Goal: Task Accomplishment & Management: Complete application form

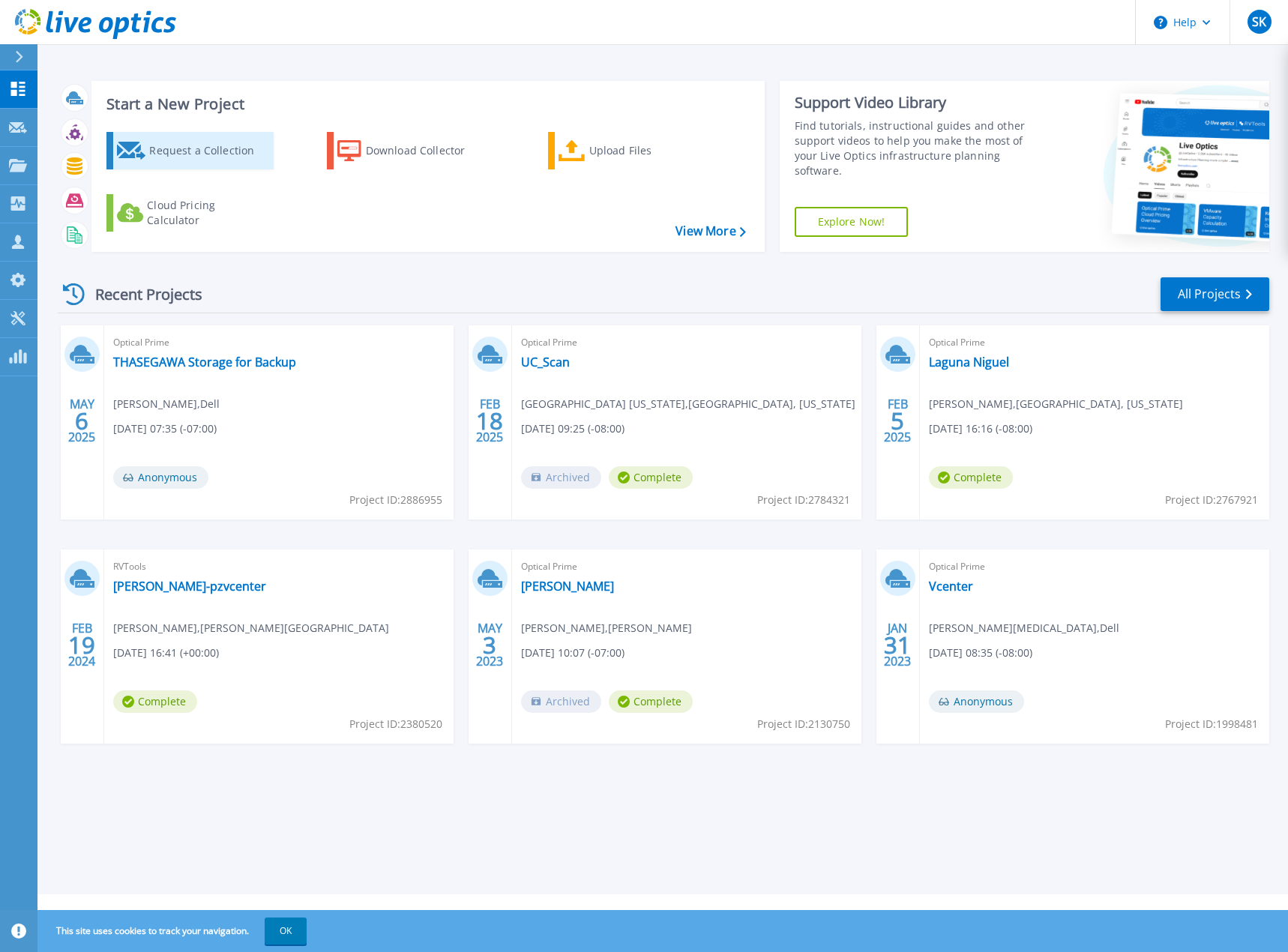
click at [193, 145] on div "Request a Collection" at bounding box center [208, 150] width 120 height 30
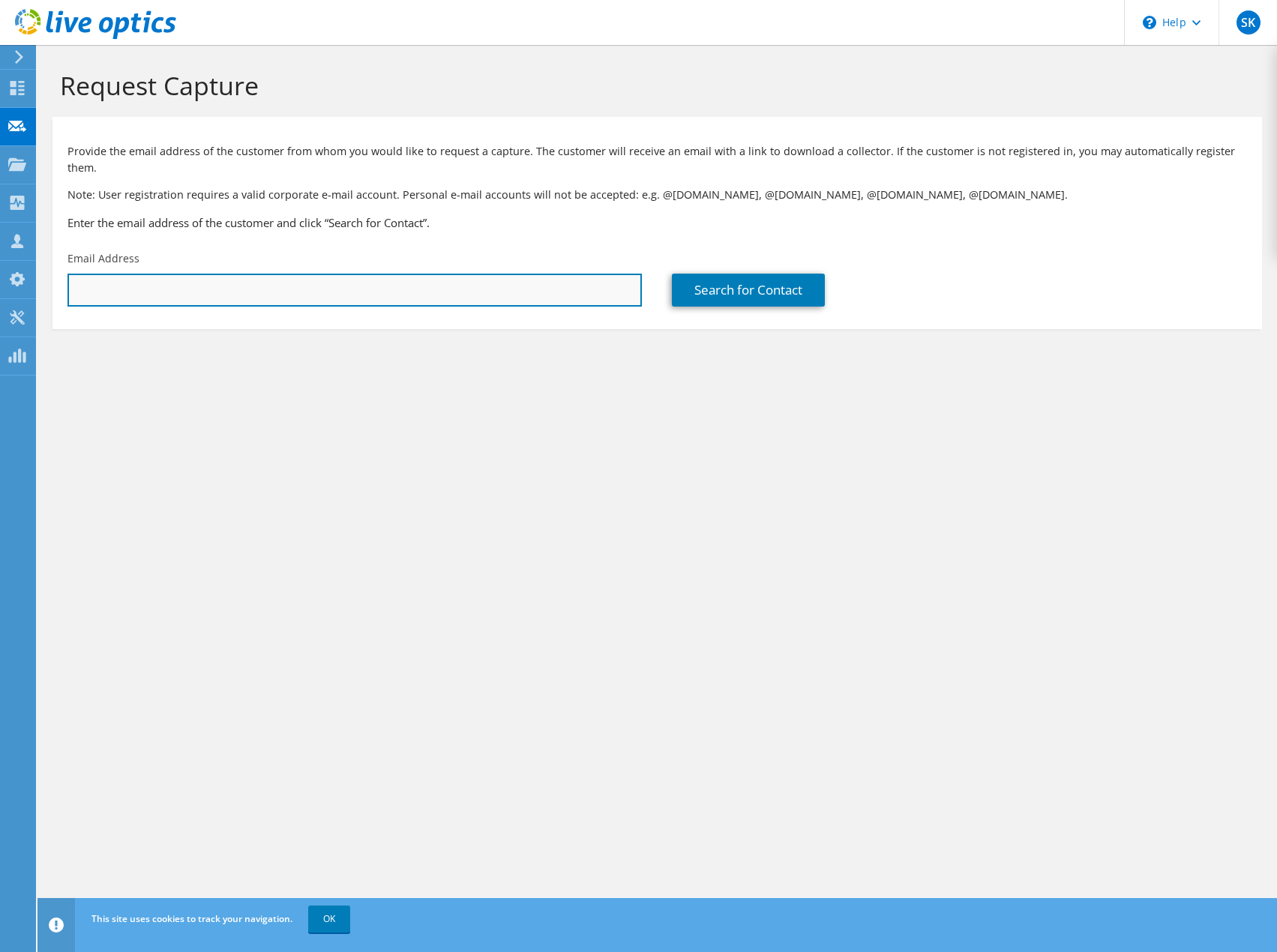
click at [120, 275] on input "text" at bounding box center [354, 289] width 574 height 33
click at [141, 274] on input "mike" at bounding box center [354, 289] width 574 height 33
type input "m"
paste input "mikem@unioncity.org"
type input "mikem@unioncity.org"
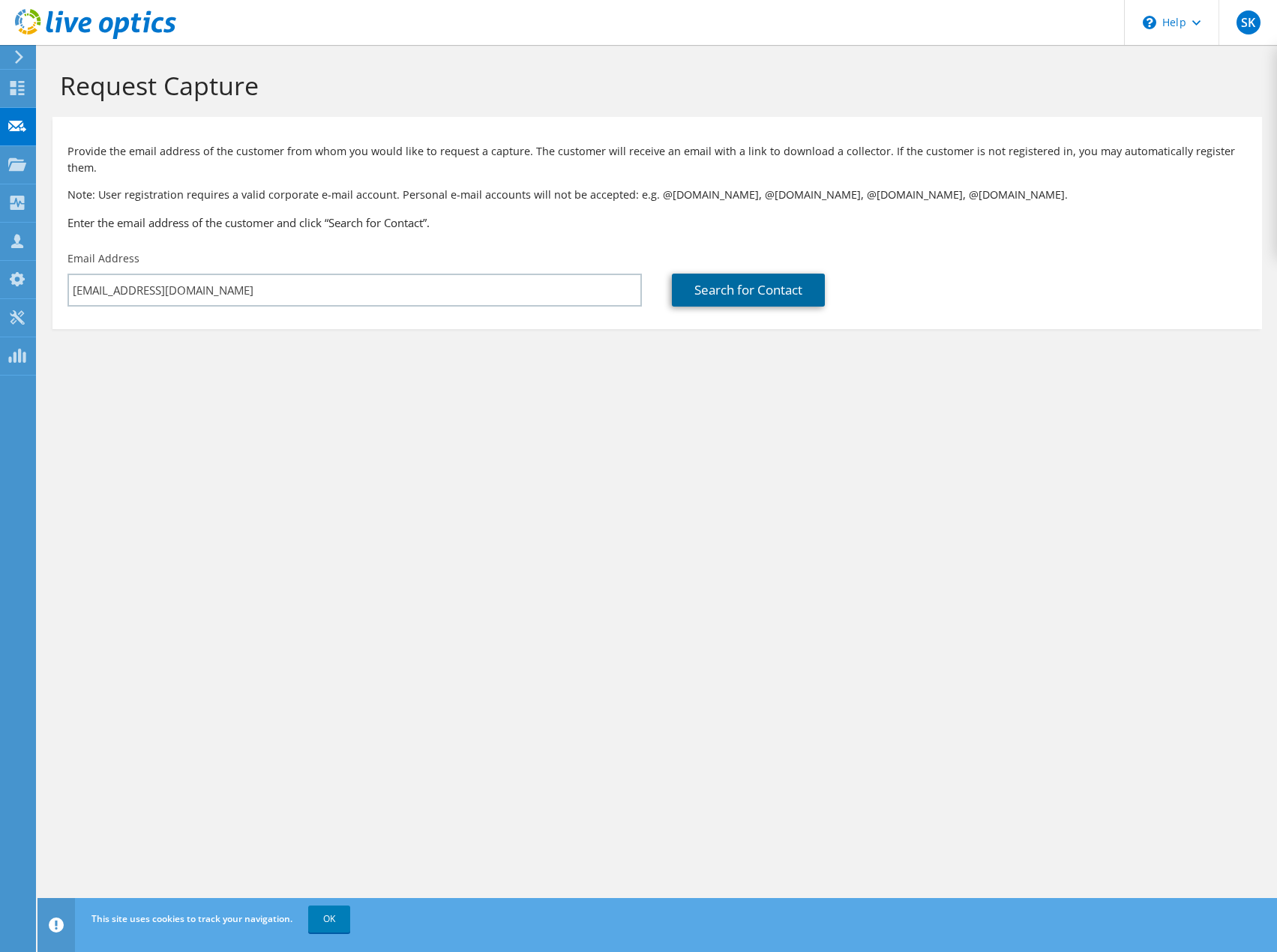
click at [706, 274] on link "Search for Contact" at bounding box center [748, 289] width 153 height 33
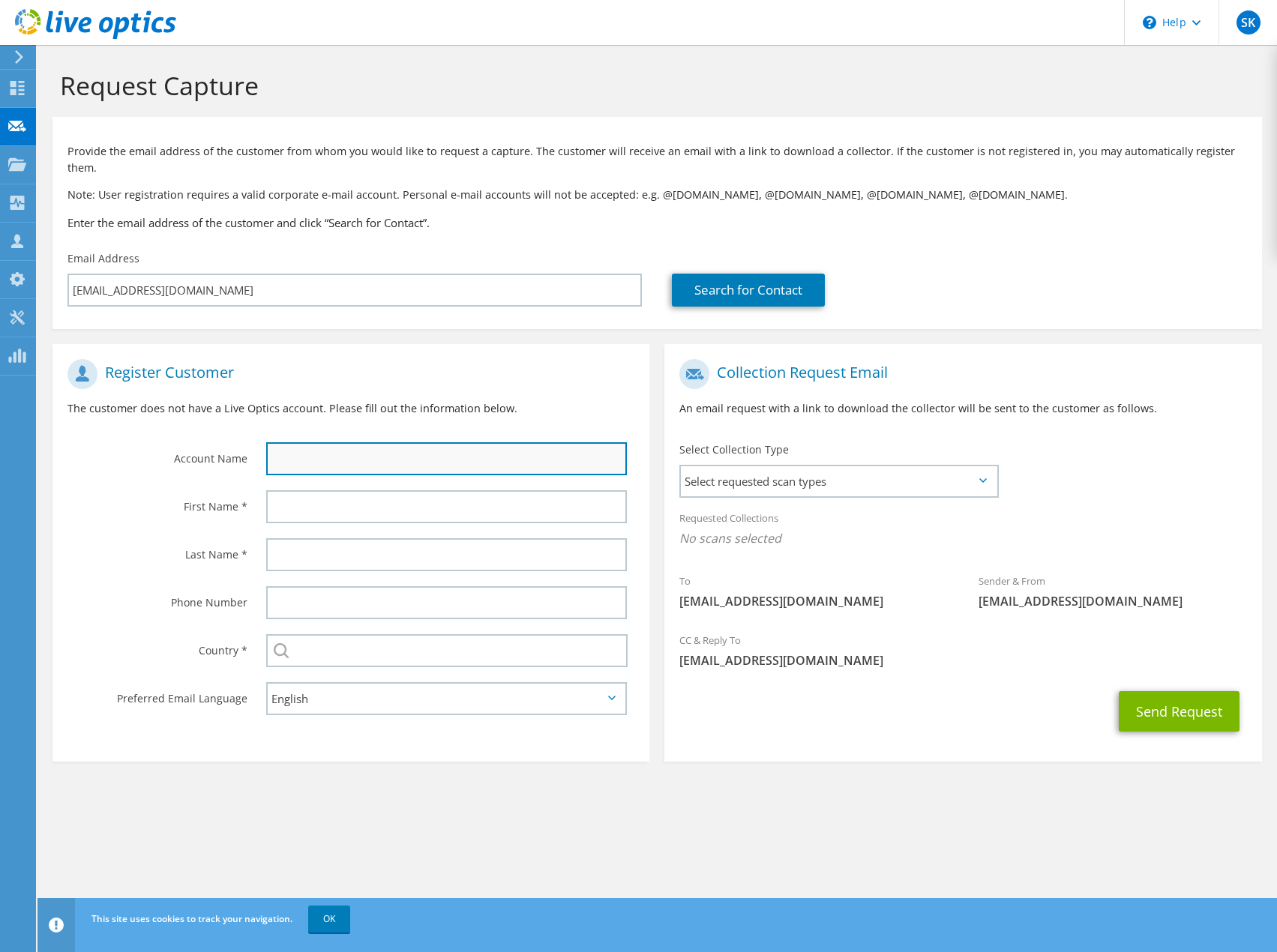
click at [304, 442] on input "text" at bounding box center [445, 458] width 360 height 33
type input "Union City"
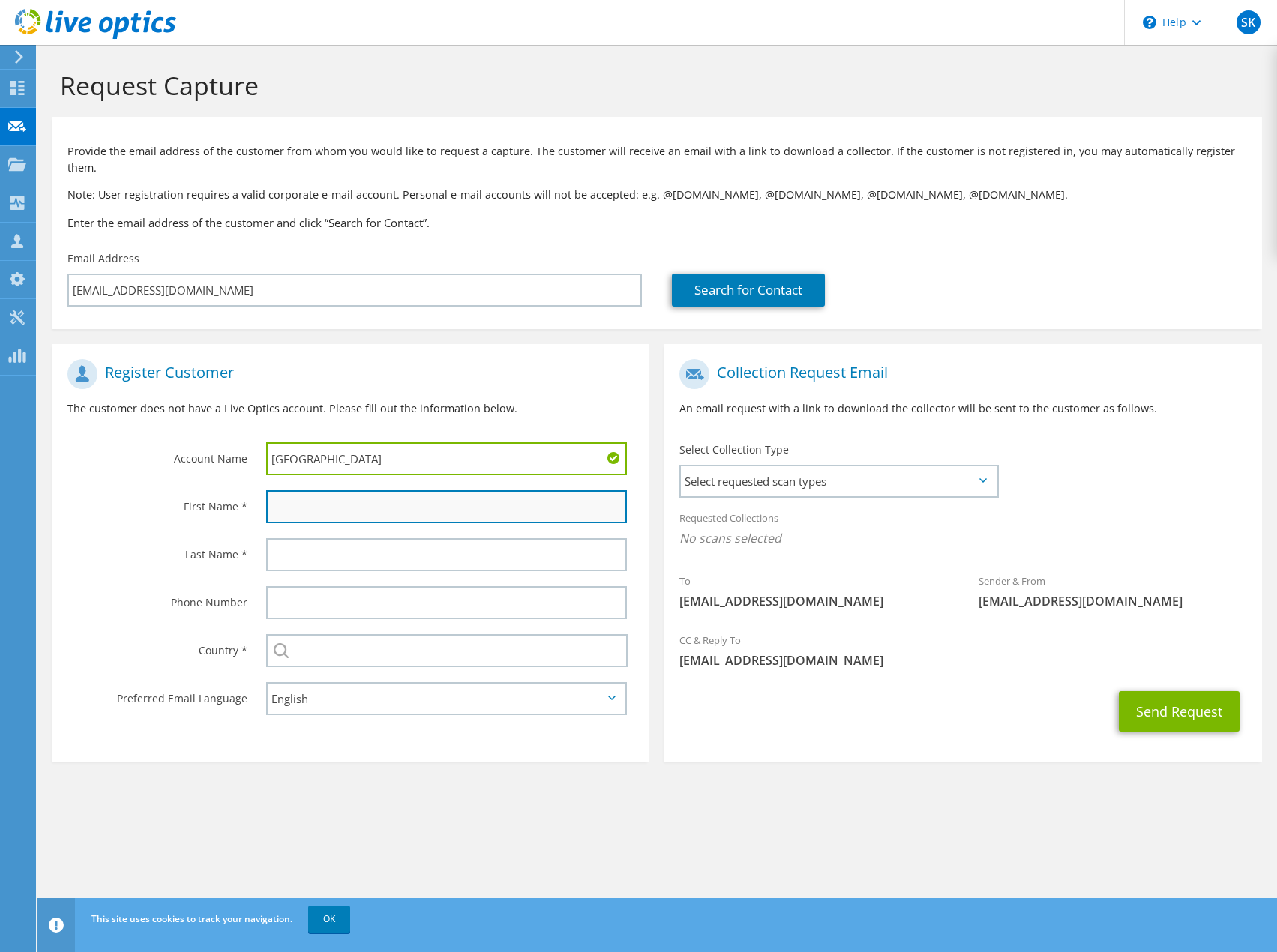
click at [306, 503] on input "text" at bounding box center [445, 506] width 360 height 33
type input "Mike"
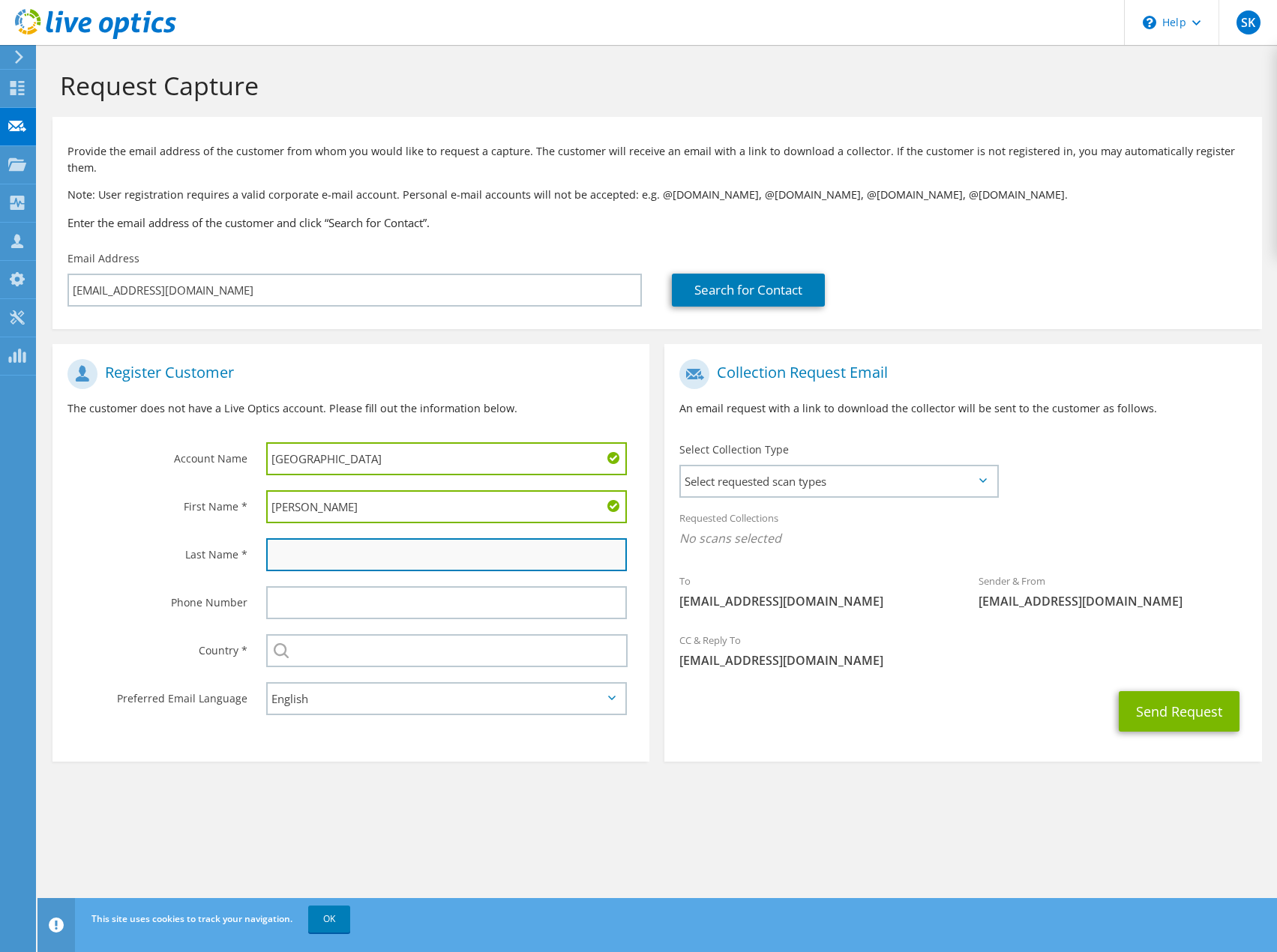
click at [286, 538] on input "text" at bounding box center [445, 554] width 360 height 33
type input "Moharram"
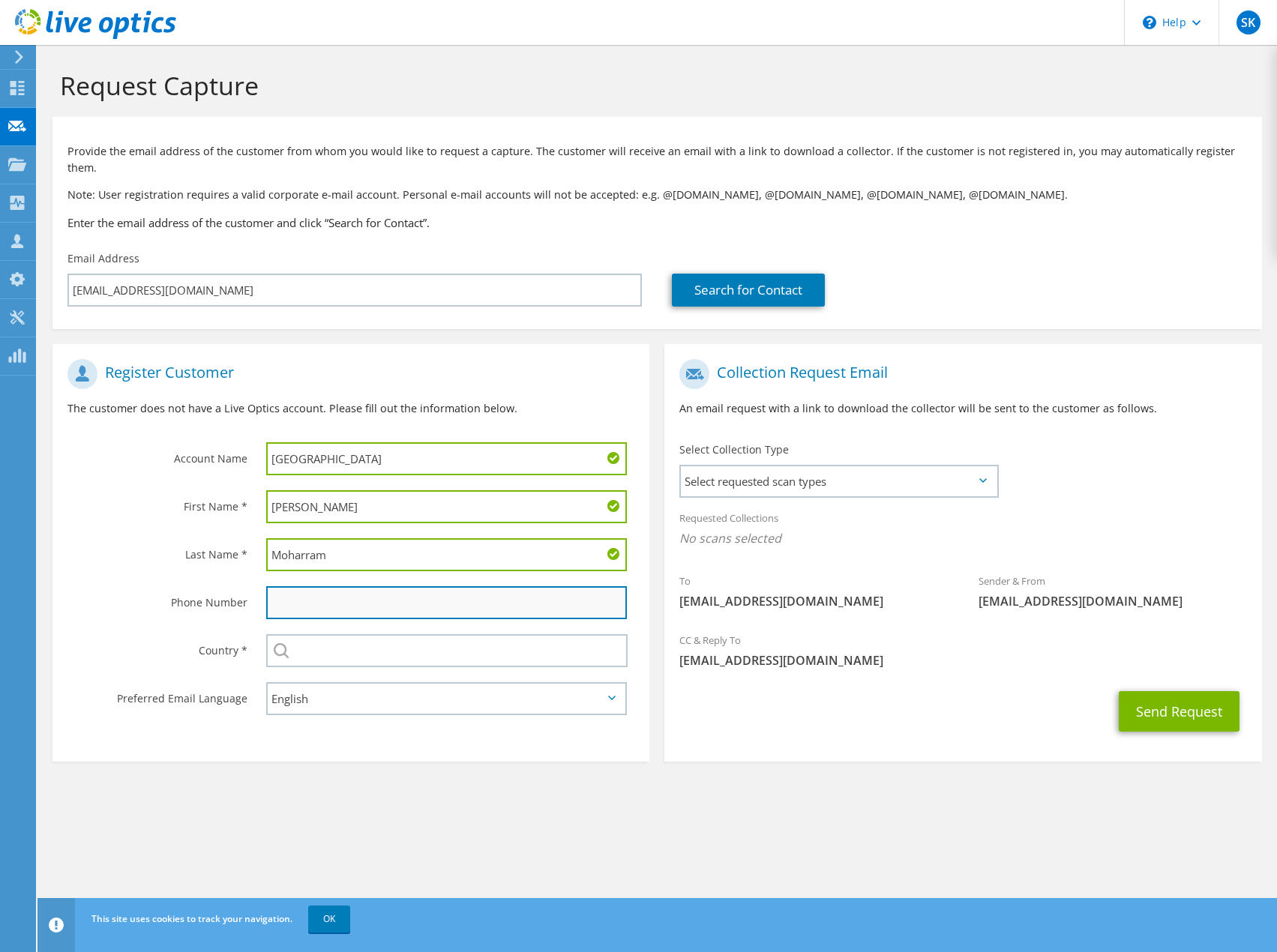
click at [291, 587] on input "text" at bounding box center [445, 602] width 360 height 33
click at [287, 634] on div "Select Andorra United Arab Emirates Afghanistan Antigua and Barbuda Anguilla Al…" at bounding box center [445, 650] width 360 height 33
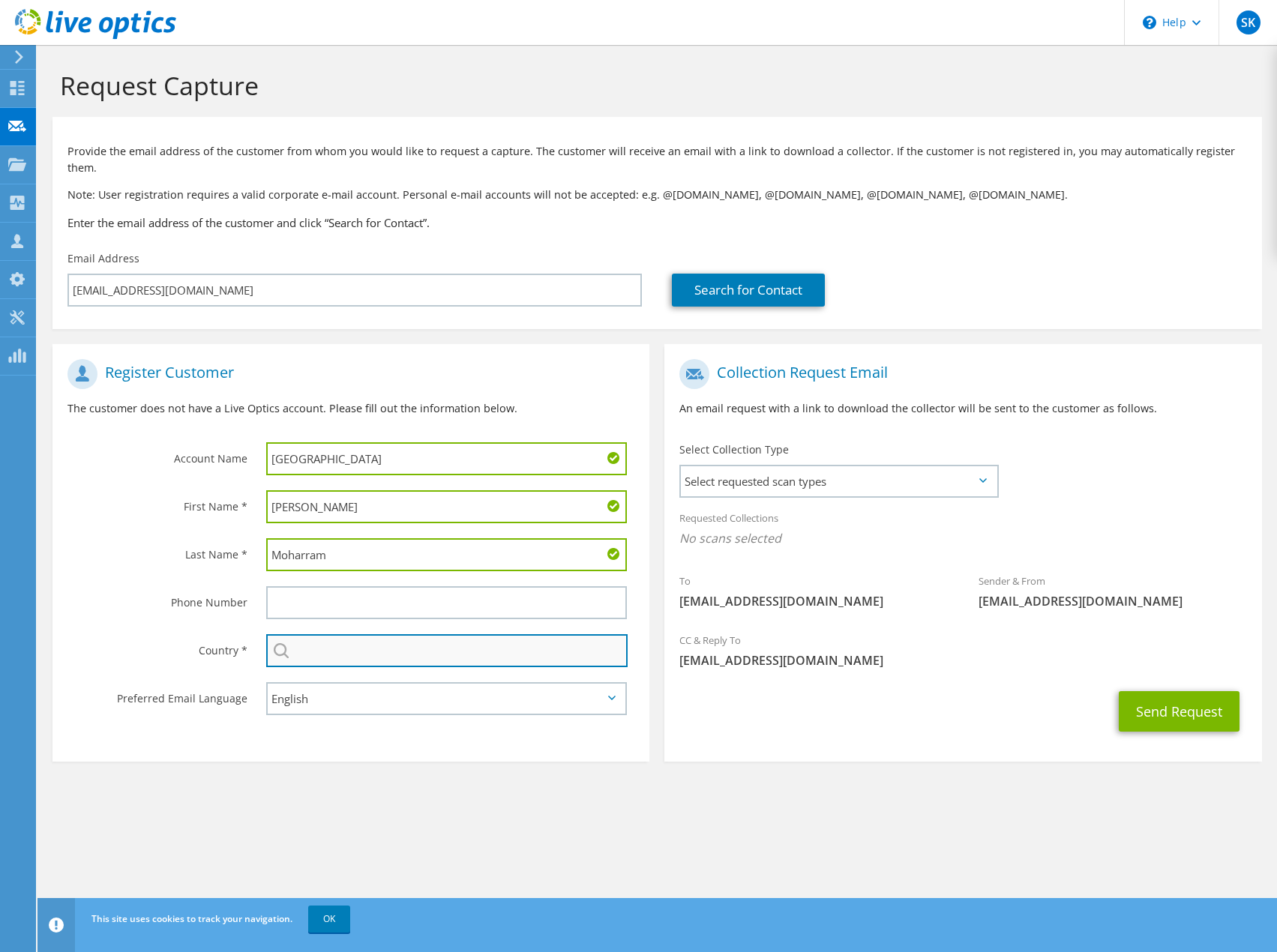
click at [334, 640] on input "text" at bounding box center [446, 650] width 361 height 33
type input "USA"
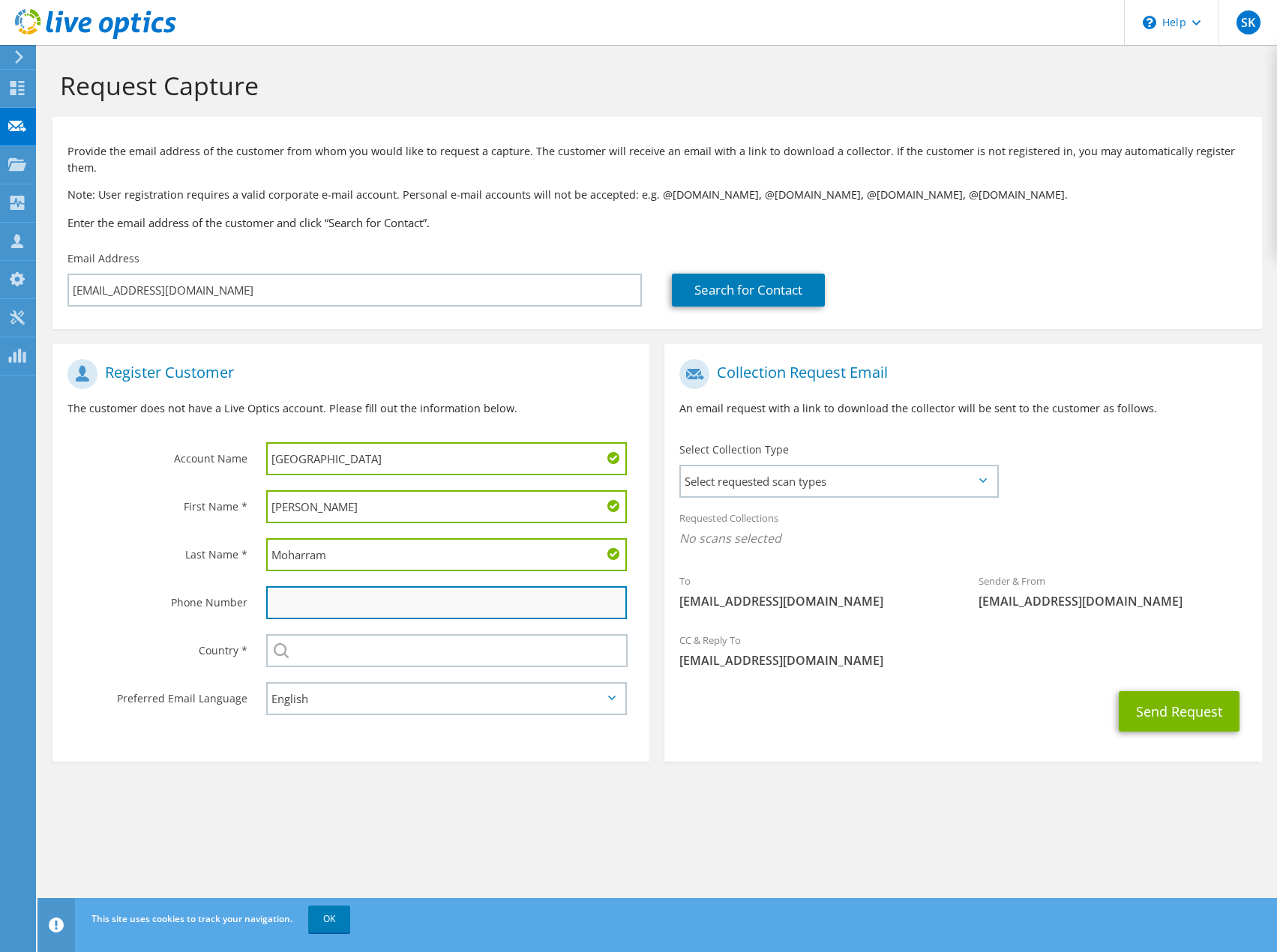
click at [322, 593] on input "text" at bounding box center [445, 602] width 360 height 33
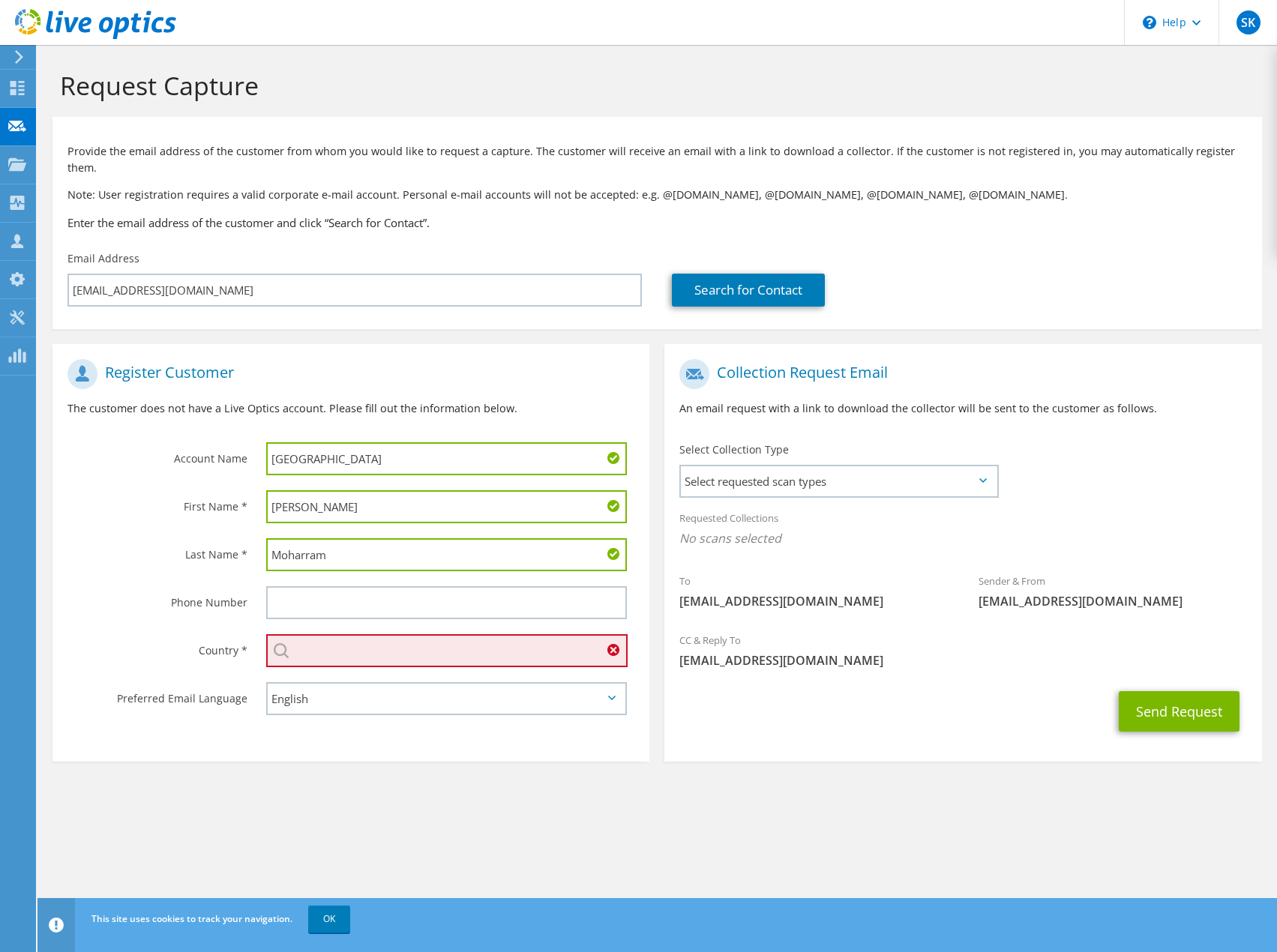
click at [328, 647] on input "text" at bounding box center [446, 650] width 361 height 33
type input "[GEOGRAPHIC_DATA]"
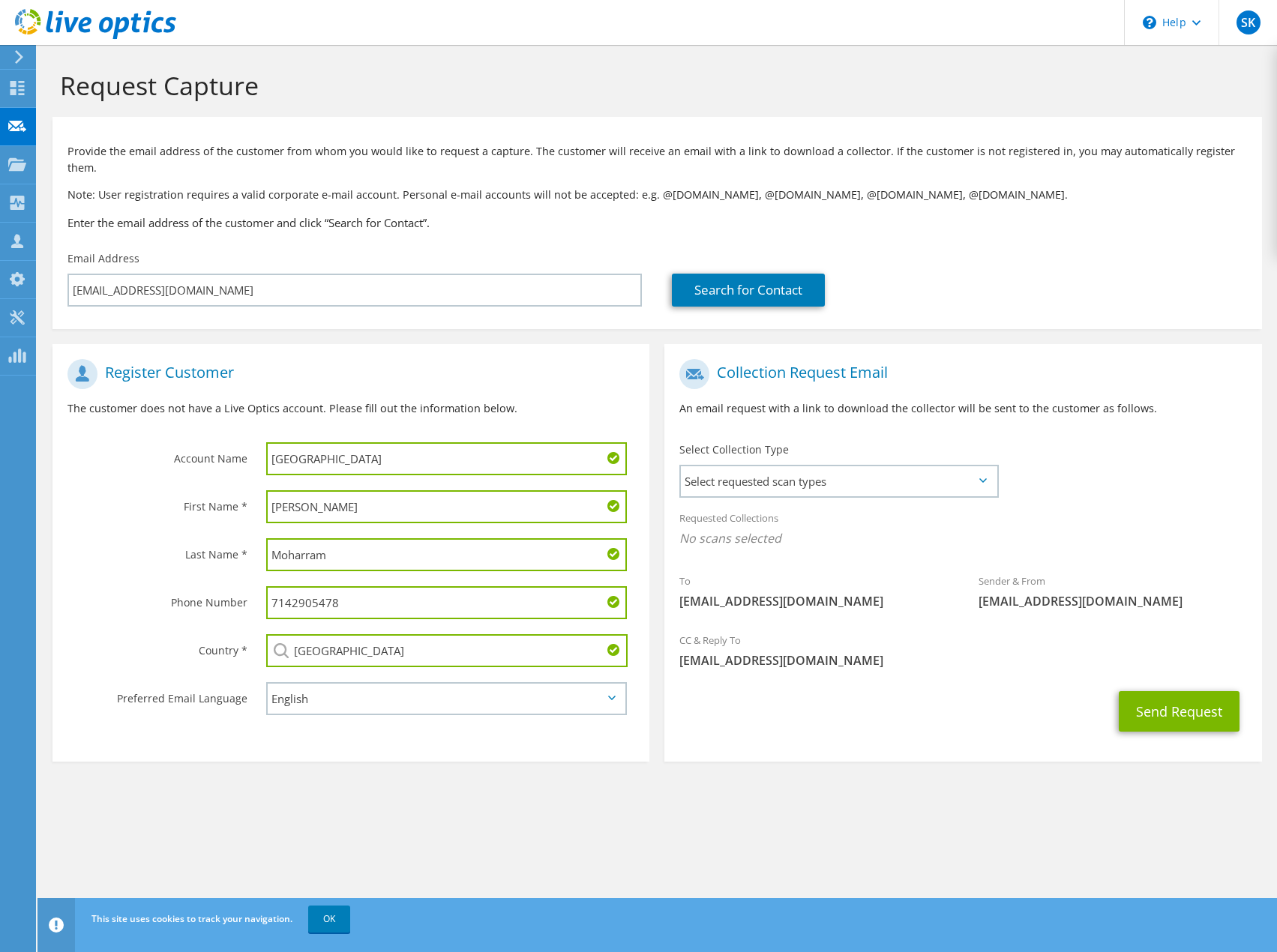
drag, startPoint x: 354, startPoint y: 594, endPoint x: 264, endPoint y: 584, distance: 90.6
click at [264, 584] on div "7142905478" at bounding box center [449, 602] width 398 height 48
paste input "510.471.3232"
type input "510.471.3232"
click at [818, 466] on span "Select requested scan types" at bounding box center [838, 481] width 315 height 30
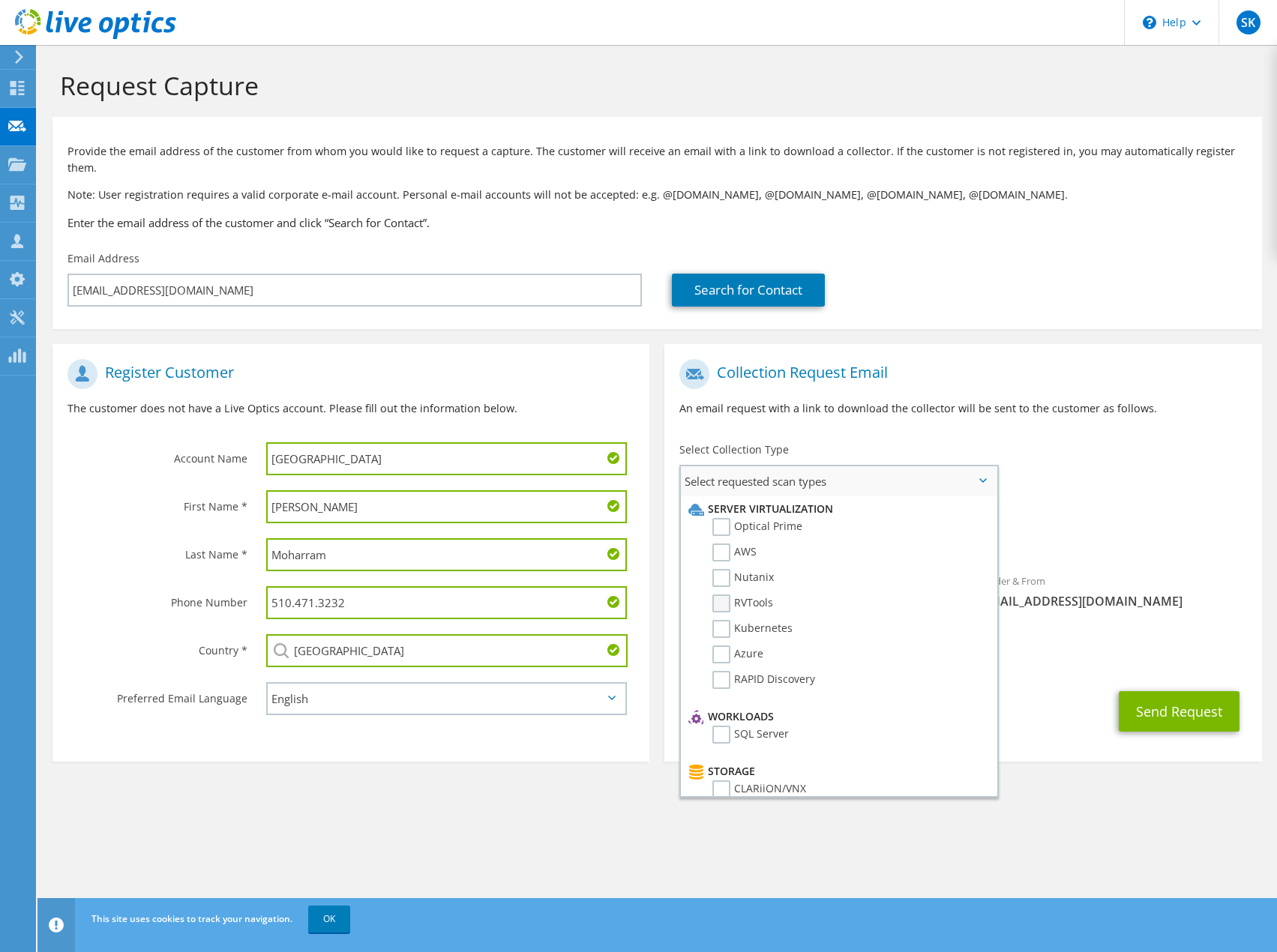
click at [723, 595] on label "RVTools" at bounding box center [742, 603] width 60 height 18
click at [0, 0] on input "RVTools" at bounding box center [0, 0] width 0 height 0
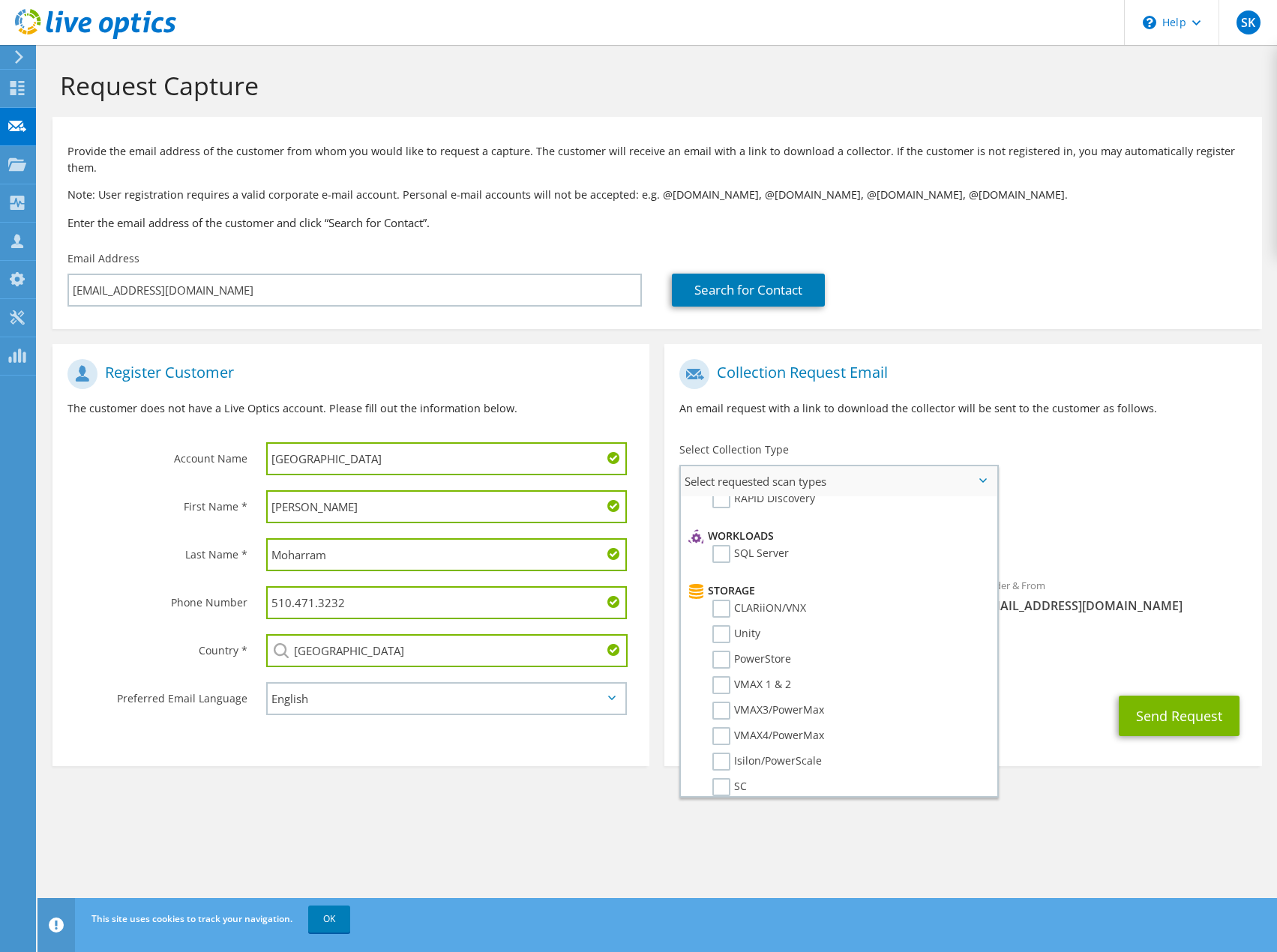
scroll to position [206, 0]
click at [730, 625] on label "PowerStore" at bounding box center [752, 634] width 79 height 18
click at [0, 0] on input "PowerStore" at bounding box center [0, 0] width 0 height 0
drag, startPoint x: 979, startPoint y: 693, endPoint x: 976, endPoint y: 739, distance: 46.1
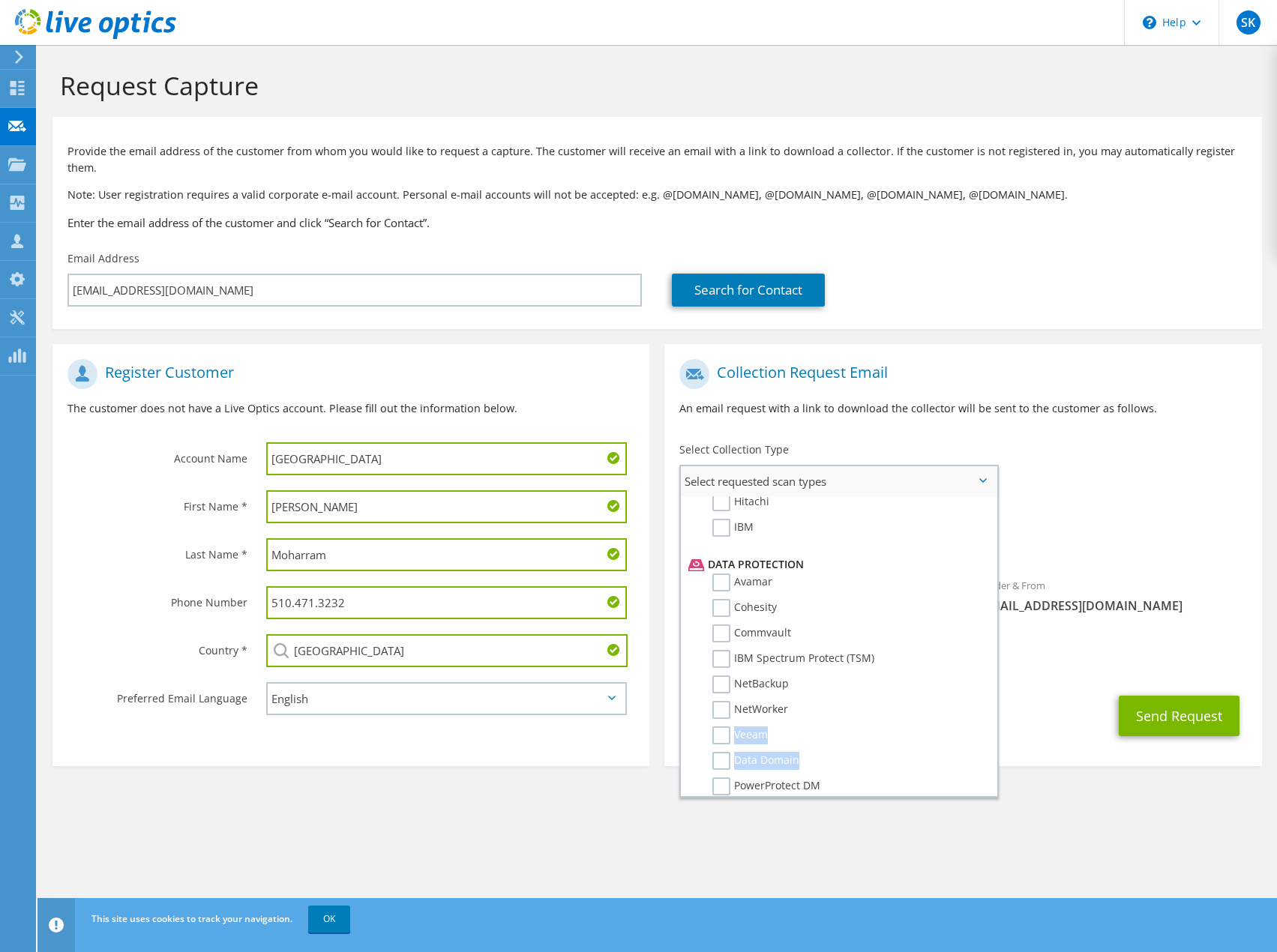
click at [976, 739] on li "Server Virtualization Optical Prime AWS Nutanix RVTools Kubernetes Azure SQL Se…" at bounding box center [838, 409] width 315 height 1012
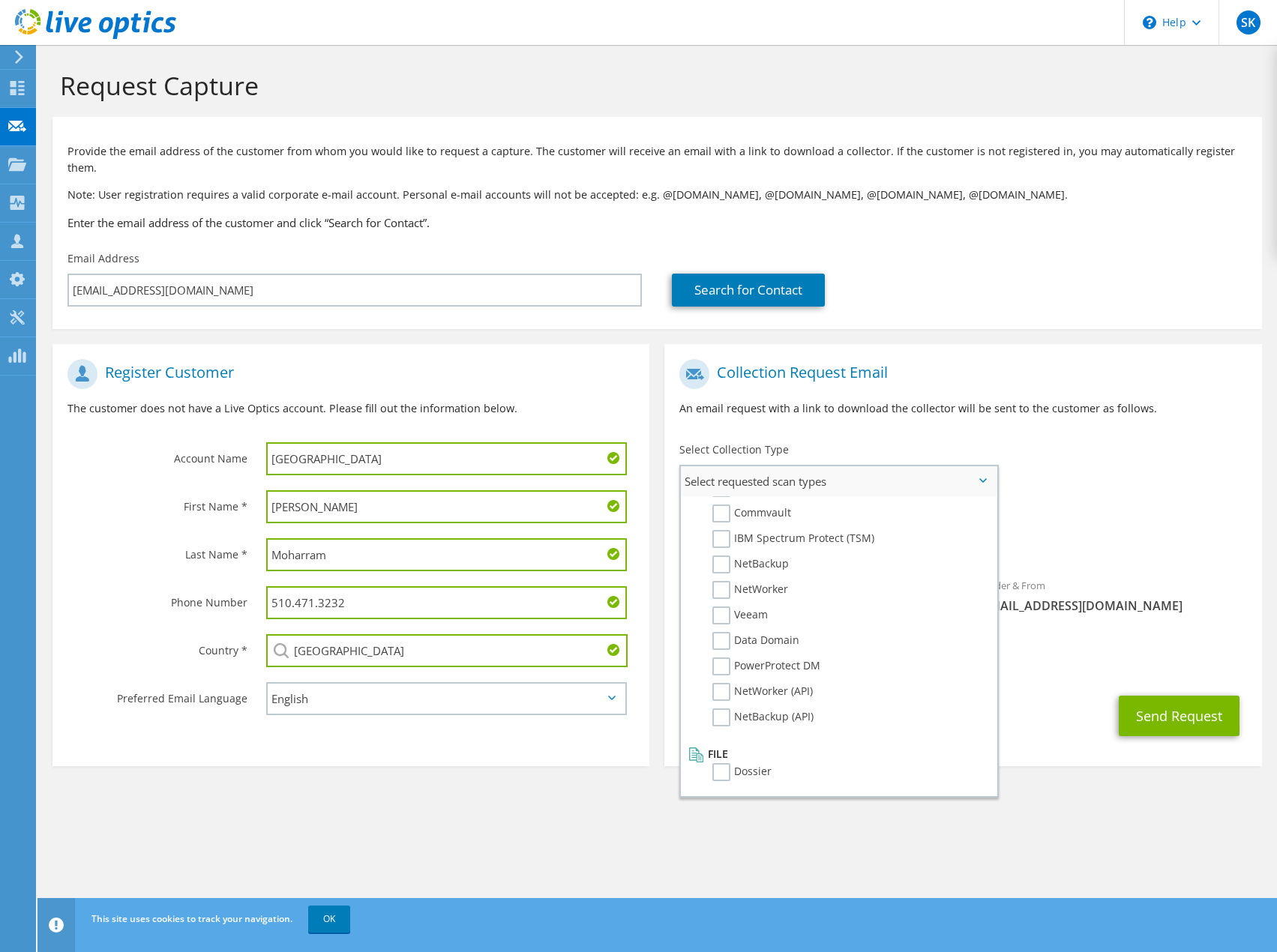
click at [847, 682] on li "NetWorker (API)" at bounding box center [836, 695] width 303 height 26
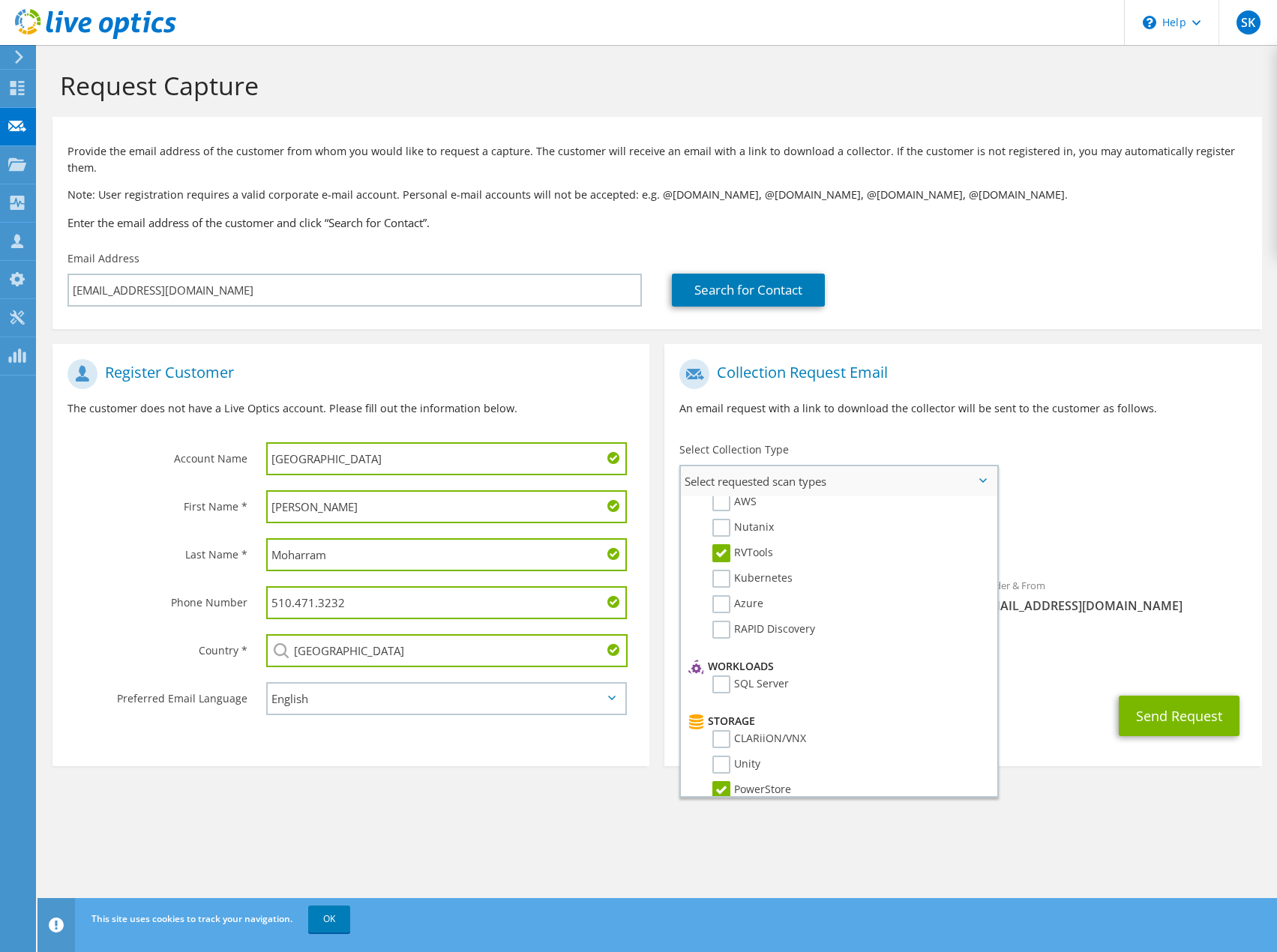
scroll to position [0, 0]
click at [722, 518] on label "Optical Prime" at bounding box center [757, 527] width 90 height 18
click at [0, 0] on input "Optical Prime" at bounding box center [0, 0] width 0 height 0
click at [1055, 657] on span "[EMAIL_ADDRESS][DOMAIN_NAME]" at bounding box center [963, 665] width 567 height 17
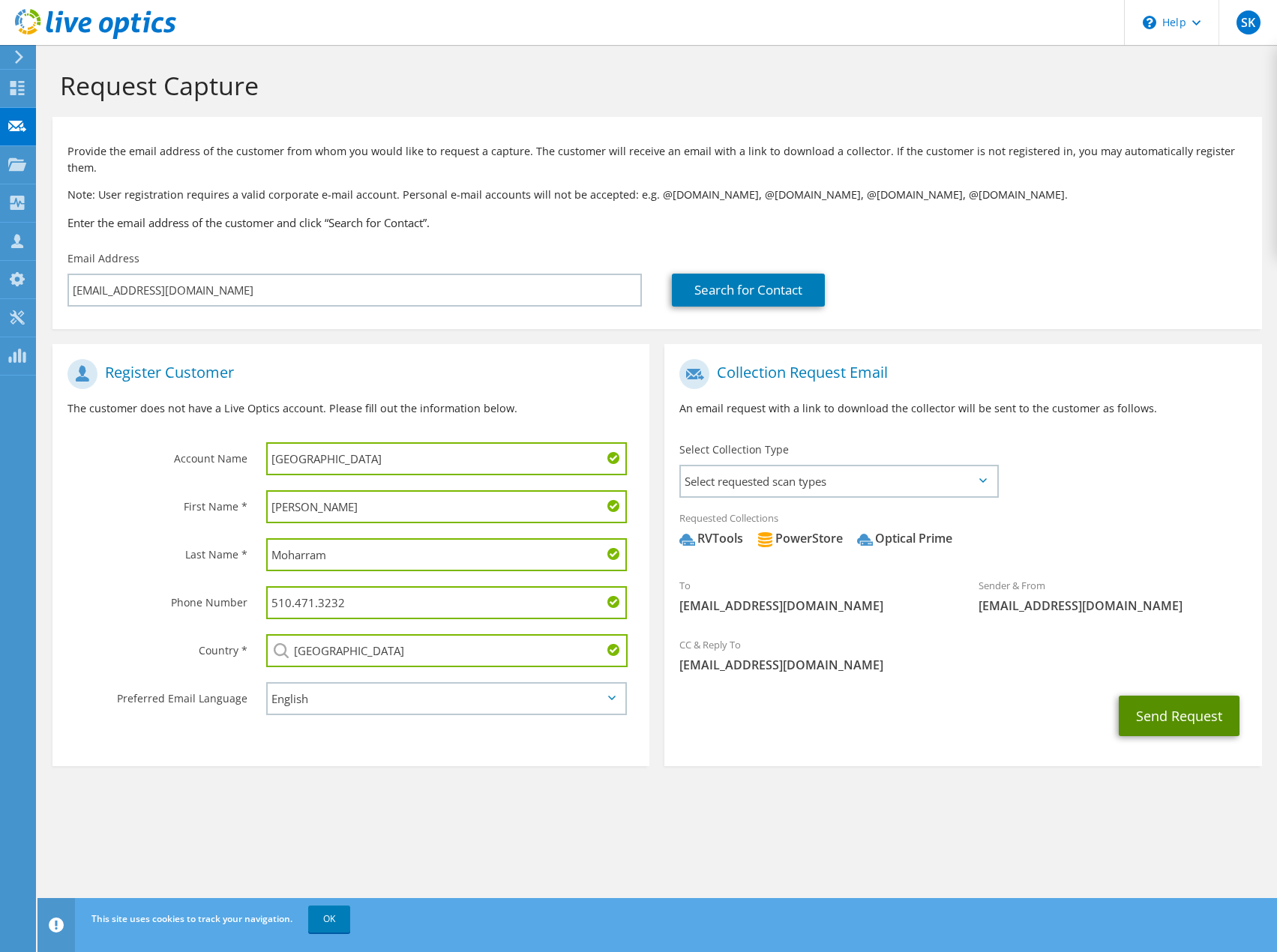
click at [1172, 700] on button "Send Request" at bounding box center [1179, 715] width 120 height 40
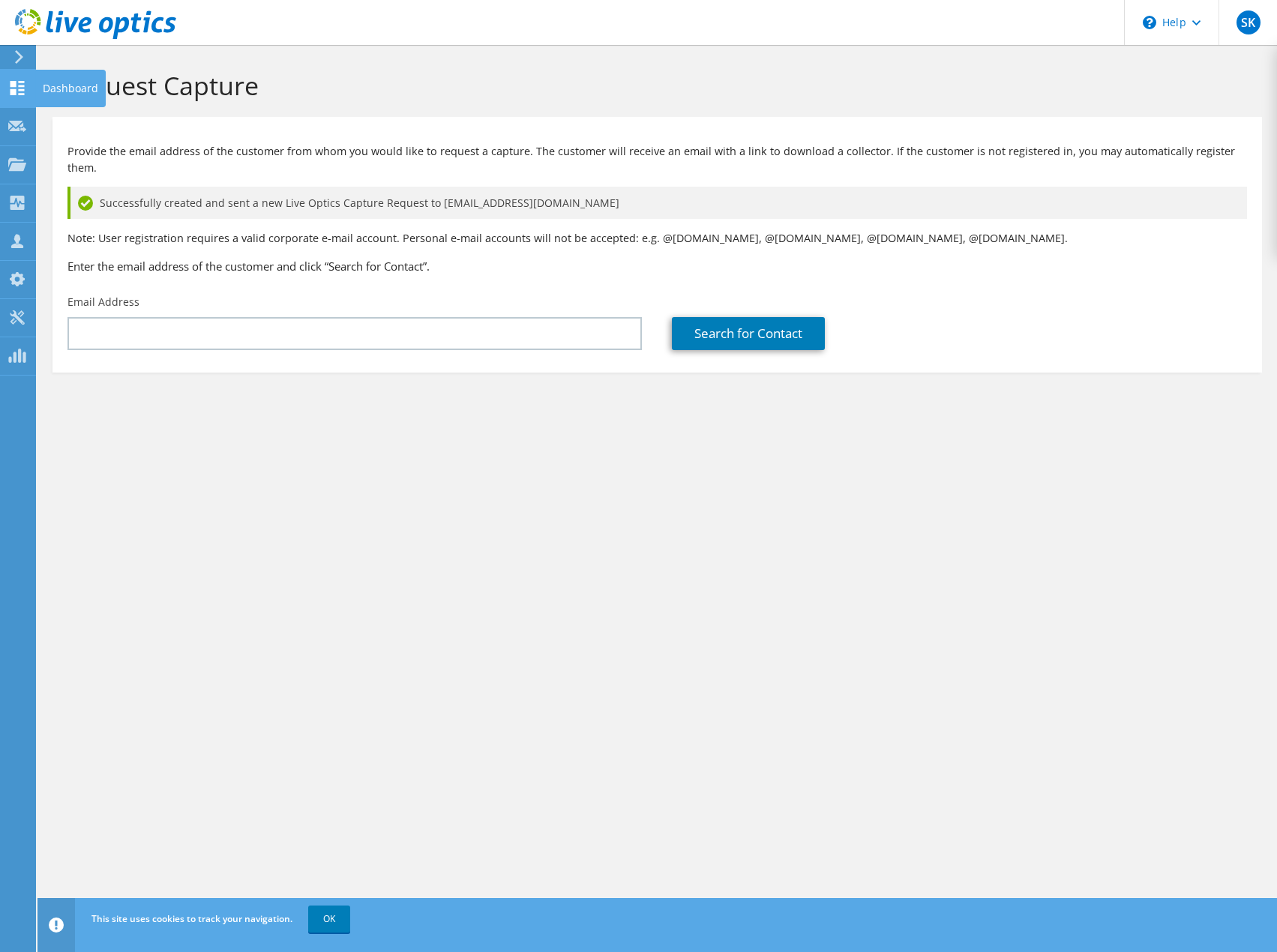
click at [11, 82] on use at bounding box center [18, 88] width 14 height 14
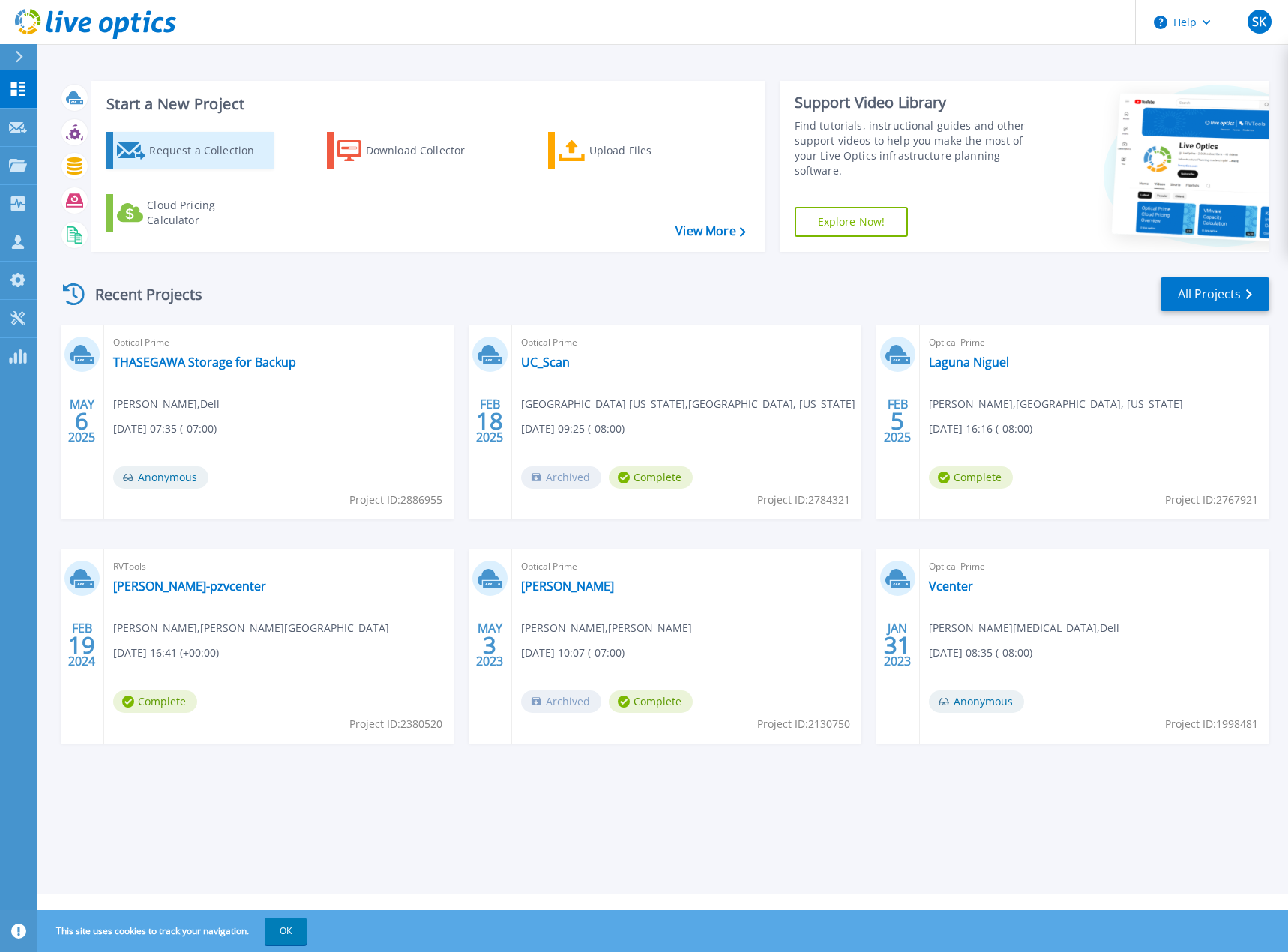
click at [198, 147] on div "Request a Collection" at bounding box center [208, 150] width 120 height 30
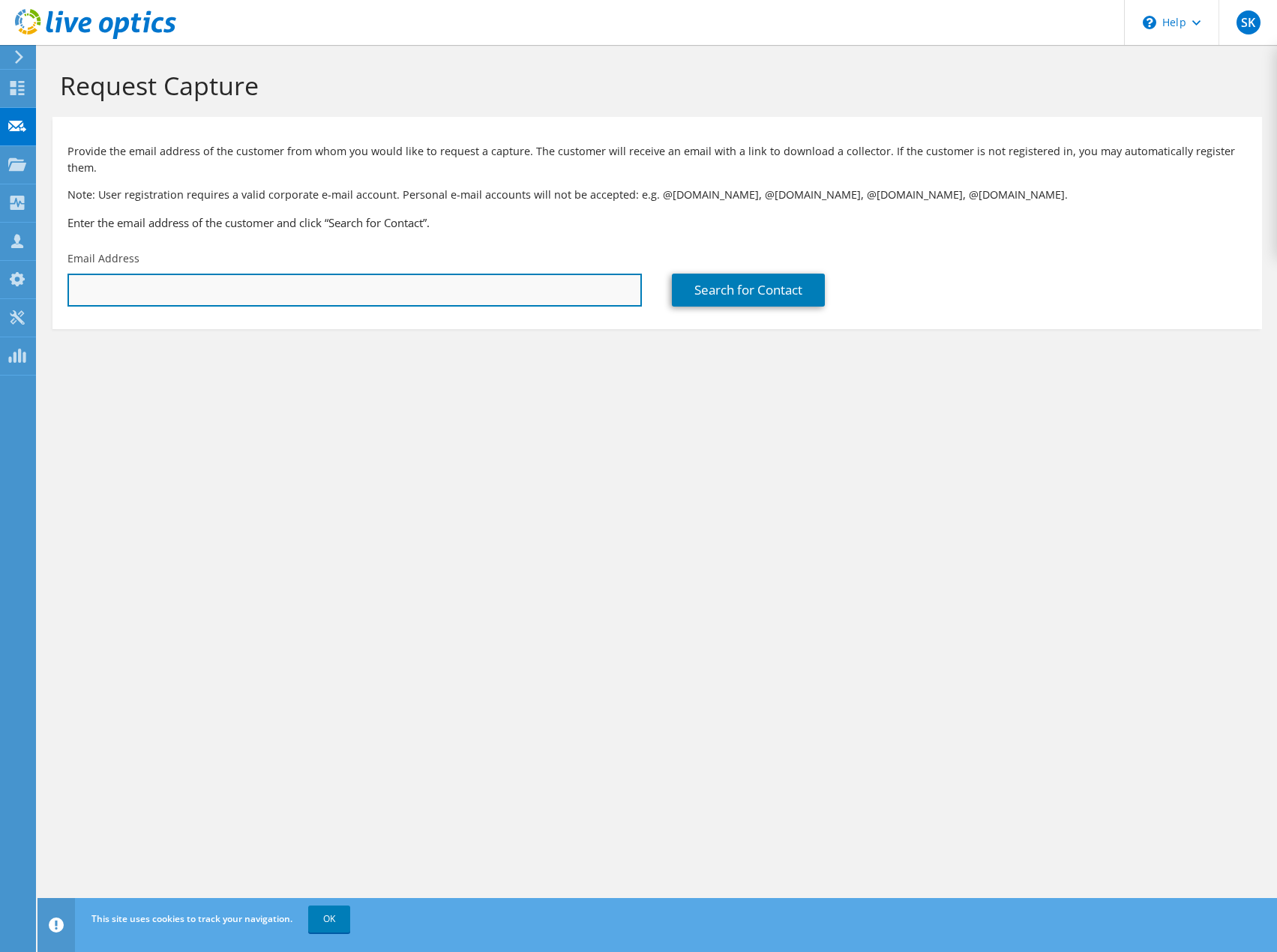
click at [120, 281] on input "text" at bounding box center [354, 289] width 574 height 33
click at [160, 278] on input "text" at bounding box center [354, 289] width 574 height 33
paste input "stephank@unioncityca.gov"
type input "stephank@unioncityca.gov"
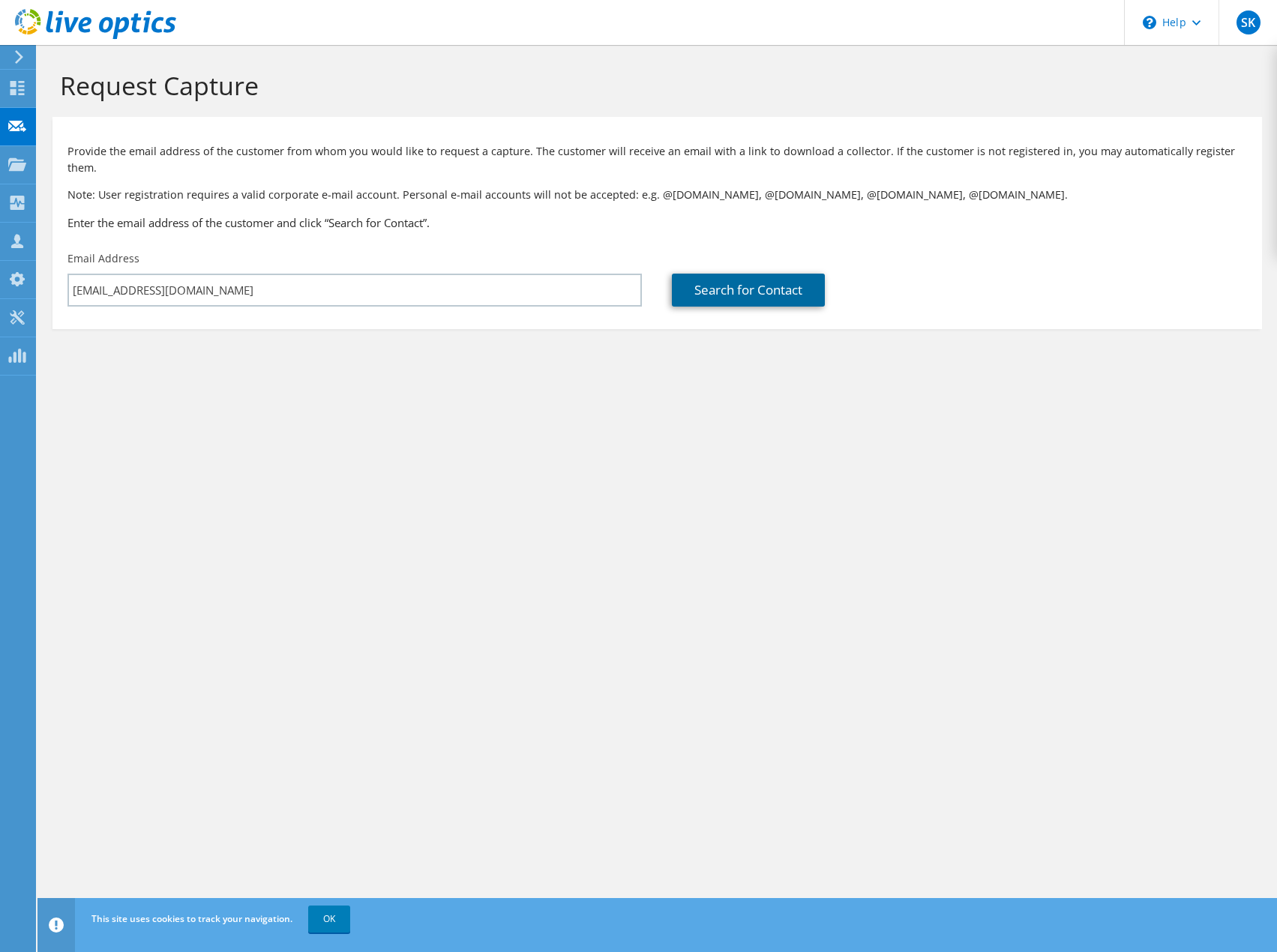
click at [689, 284] on link "Search for Contact" at bounding box center [748, 289] width 153 height 33
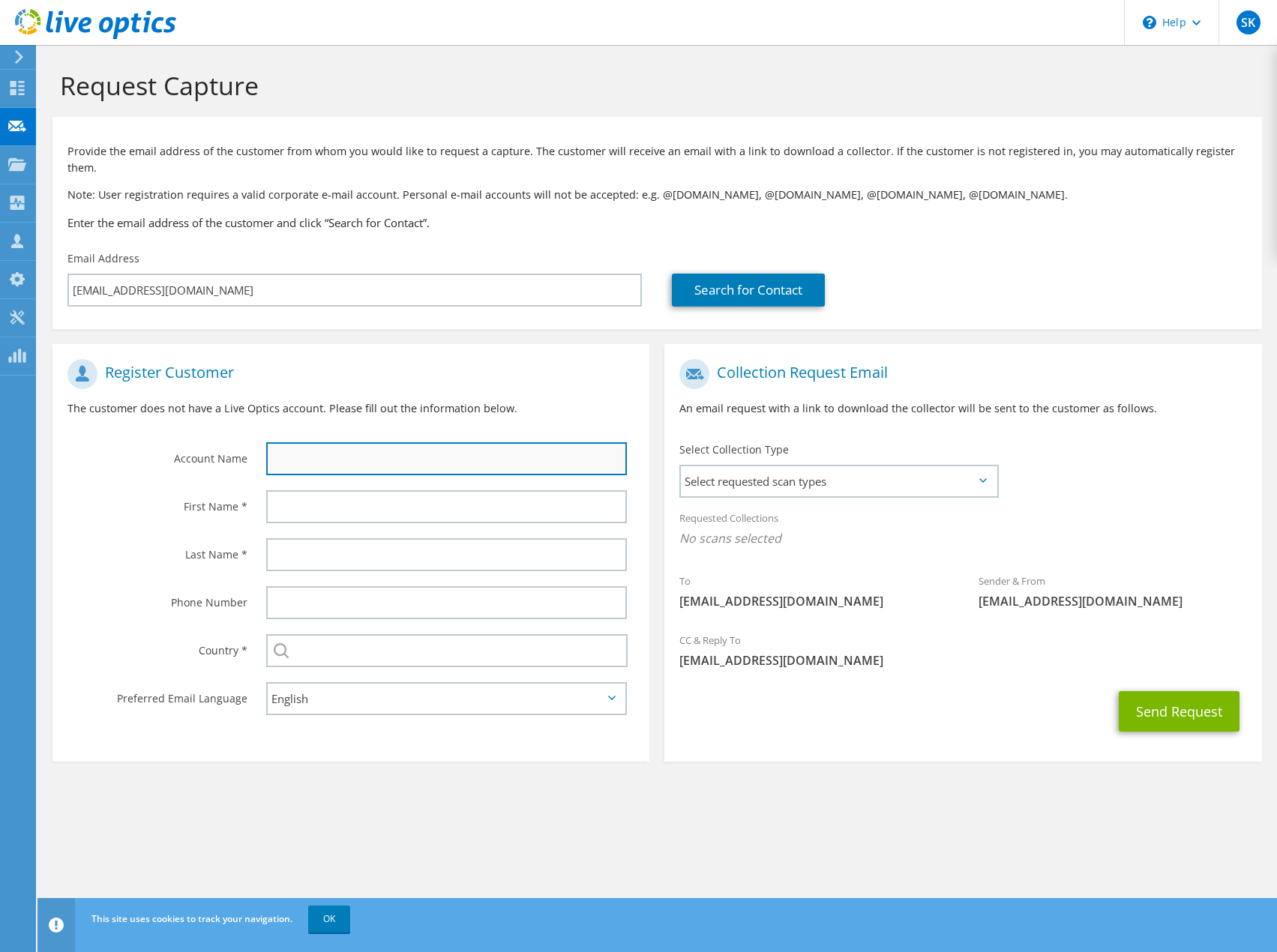
click at [299, 443] on input "text" at bounding box center [445, 458] width 360 height 33
type input "Union City"
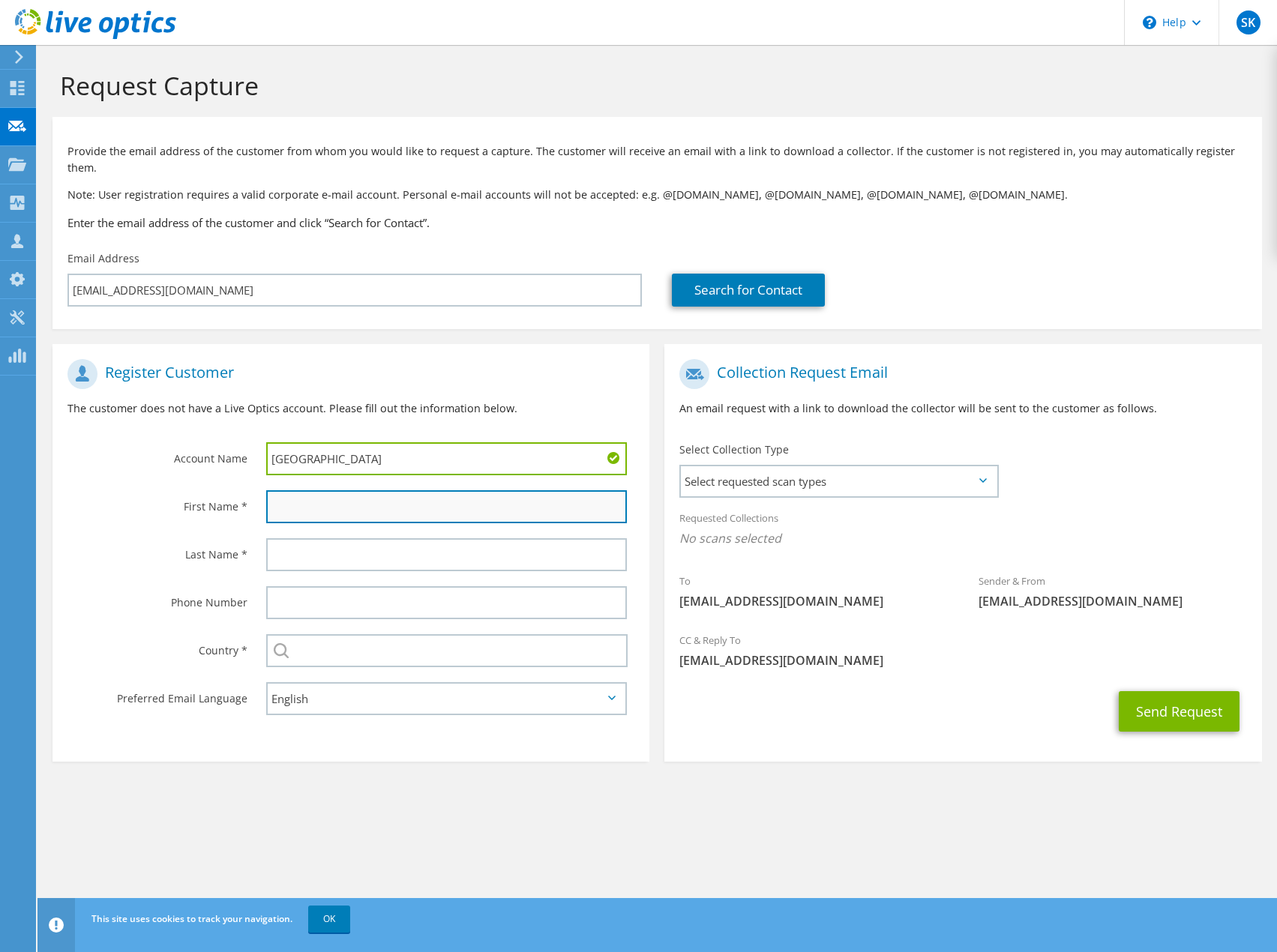
click at [344, 490] on input "text" at bounding box center [445, 506] width 360 height 33
type input "Stephan"
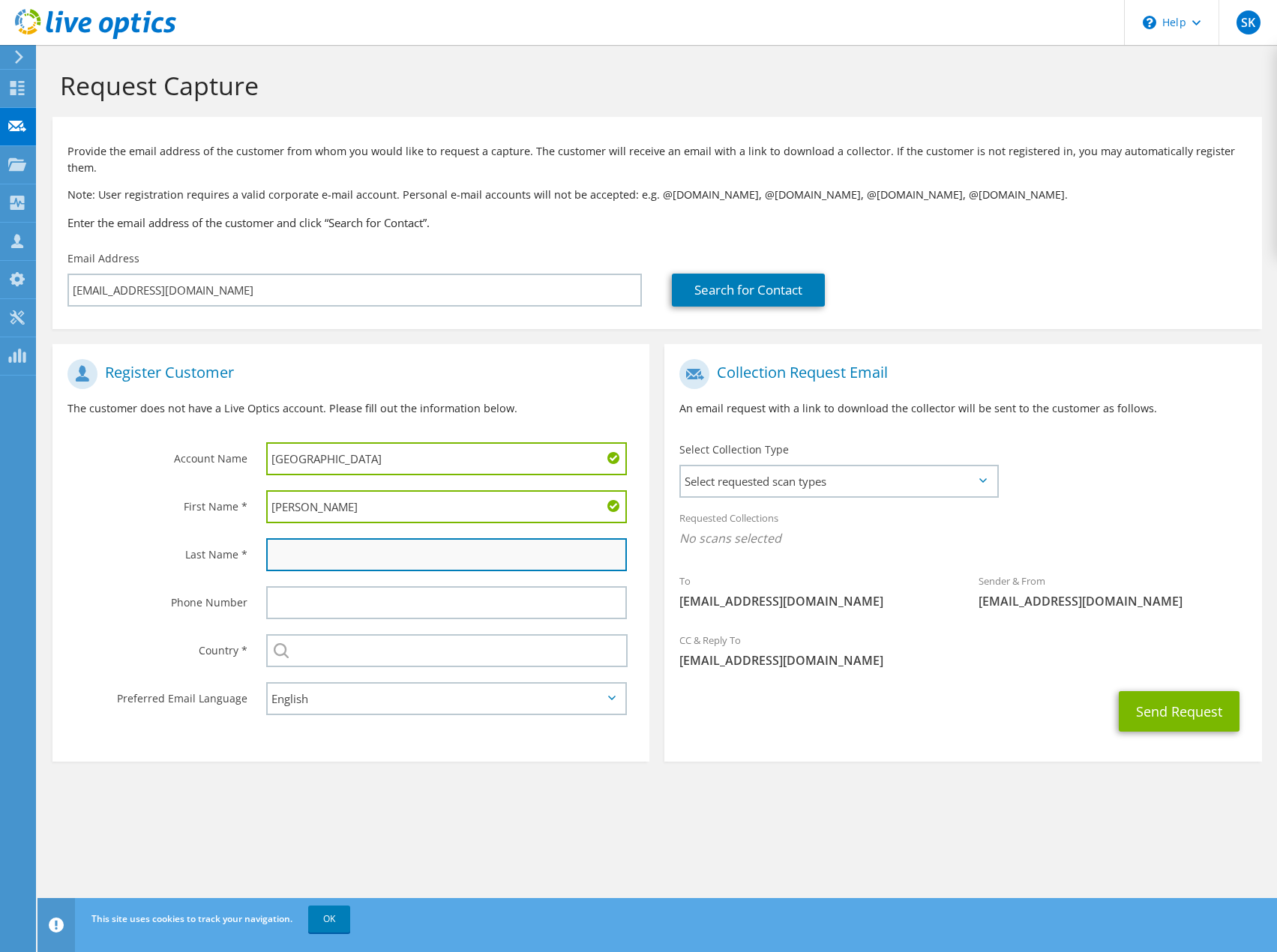
click at [313, 538] on input "text" at bounding box center [445, 554] width 360 height 33
type input "Krause"
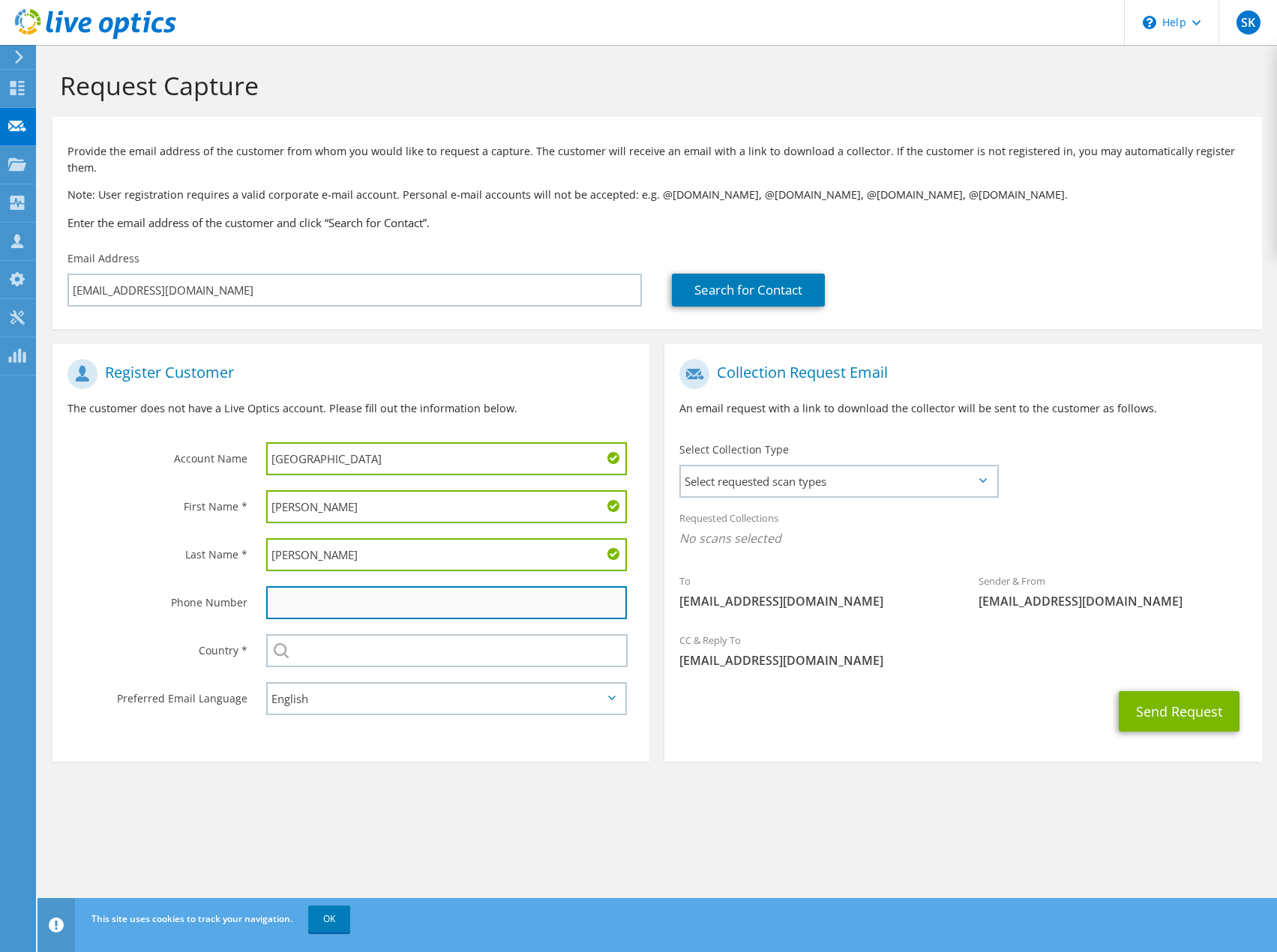
click at [293, 587] on input "text" at bounding box center [445, 602] width 360 height 33
paste input "[EMAIL_ADDRESS][DOMAIN_NAME]"
type input "[EMAIL_ADDRESS][DOMAIN_NAME]"
drag, startPoint x: 412, startPoint y: 587, endPoint x: 259, endPoint y: 595, distance: 153.2
click at [259, 595] on div "[EMAIL_ADDRESS][DOMAIN_NAME]" at bounding box center [449, 602] width 398 height 48
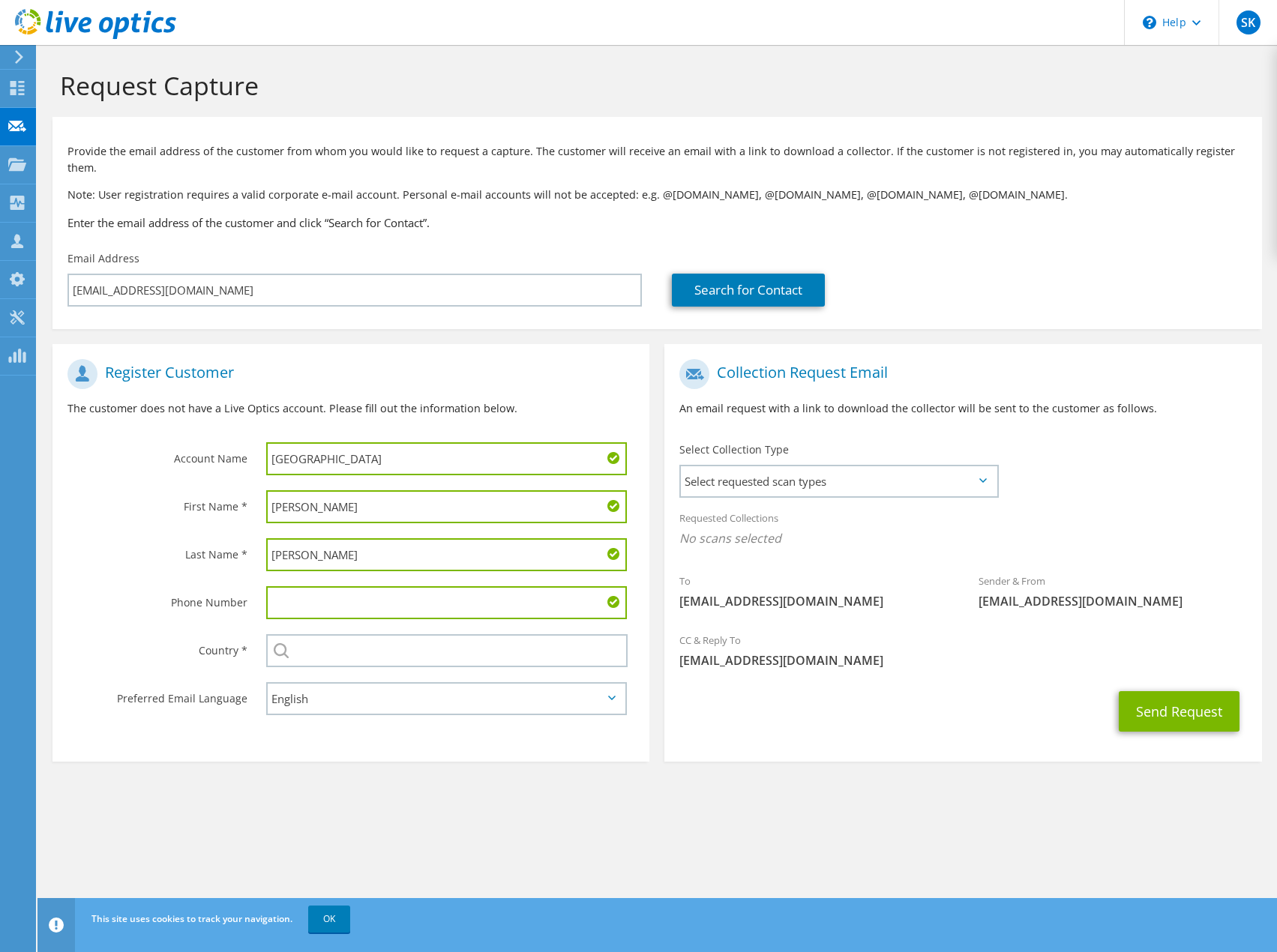
click at [304, 588] on input "text" at bounding box center [445, 602] width 360 height 33
paste input "510.471.3232"
type input "510.471.3232"
click at [289, 634] on input "text" at bounding box center [446, 650] width 361 height 33
type input "[GEOGRAPHIC_DATA]"
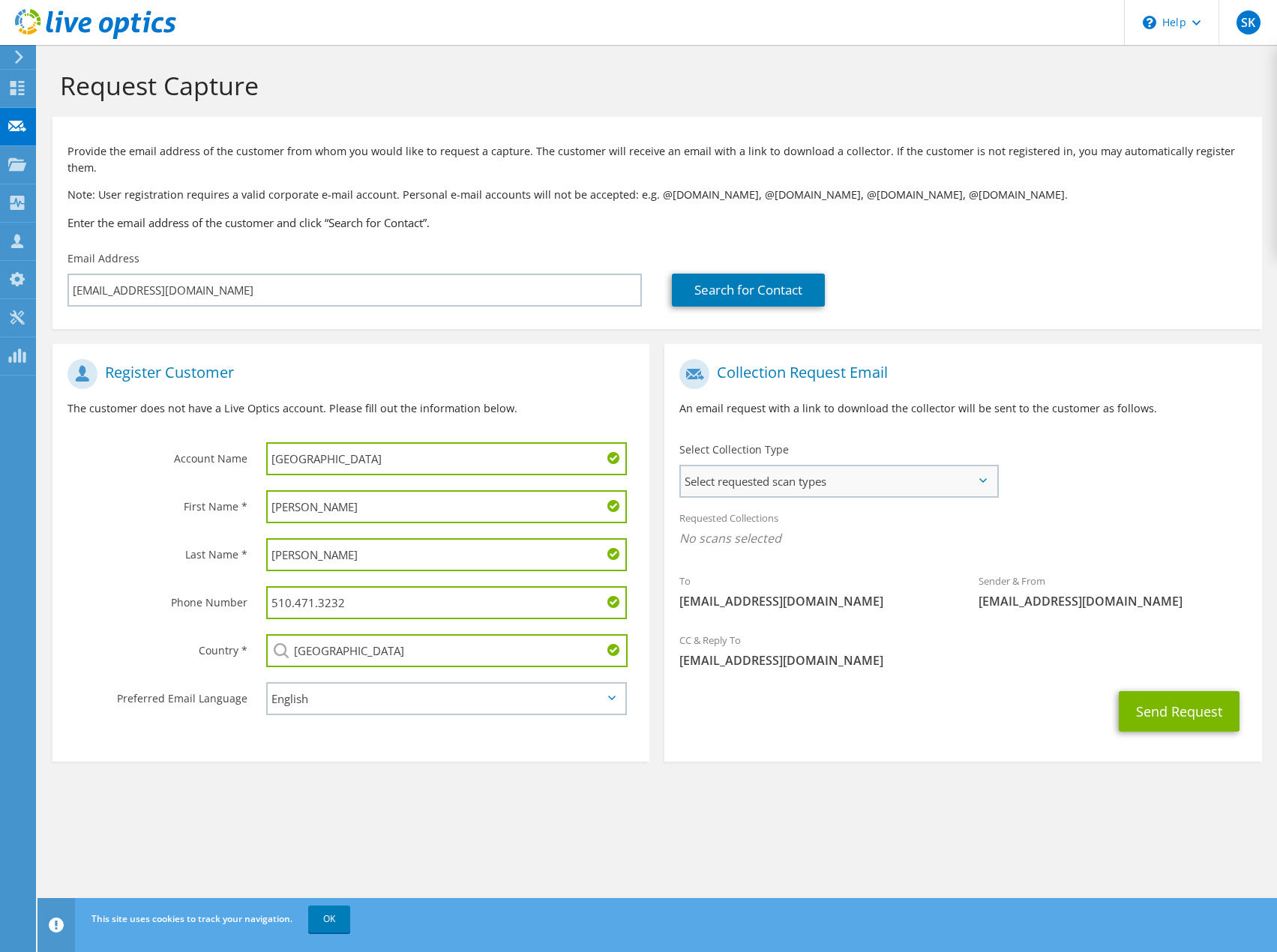
click at [803, 466] on span "Select requested scan types" at bounding box center [838, 481] width 315 height 30
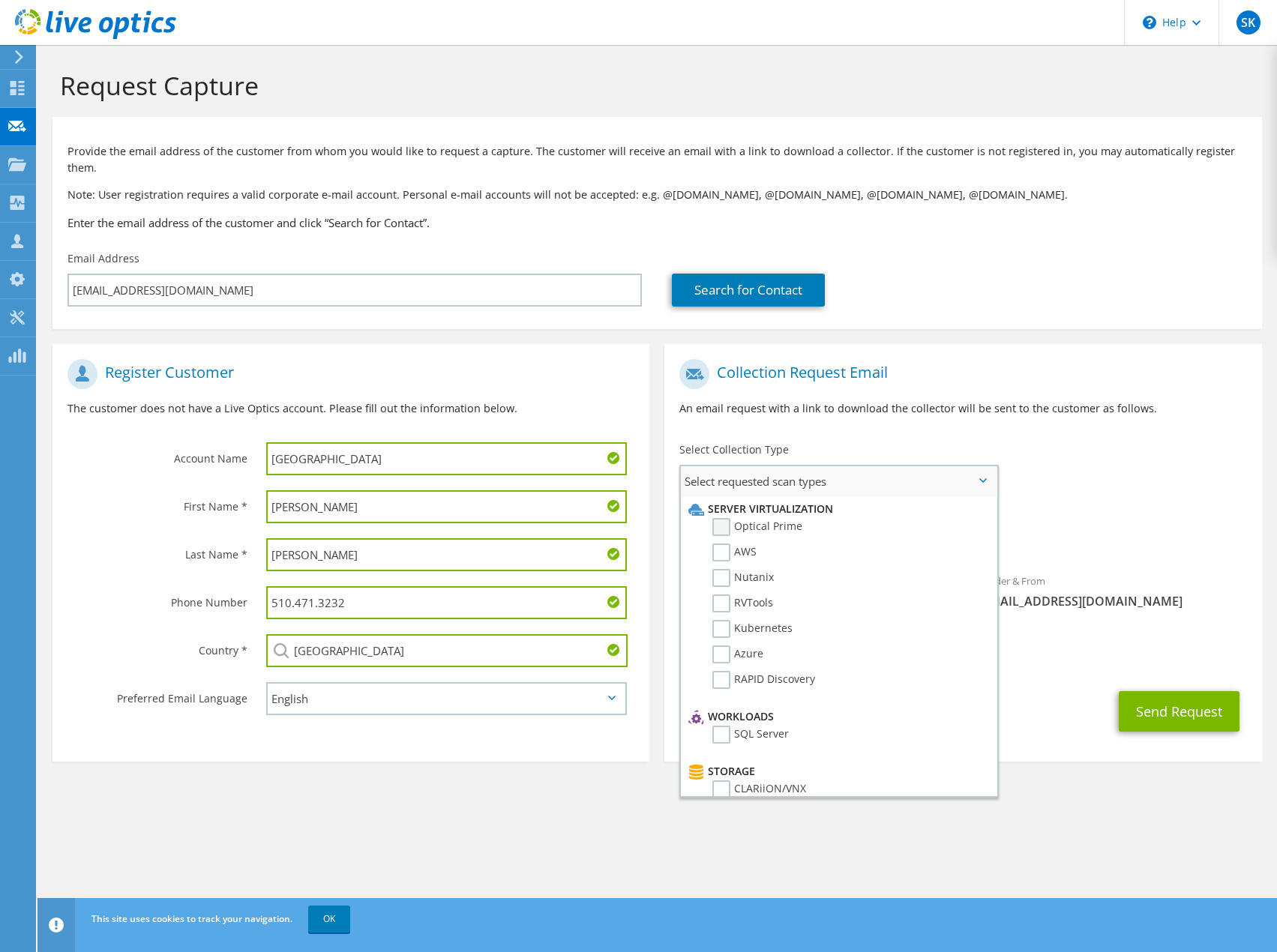
click at [727, 518] on label "Optical Prime" at bounding box center [757, 527] width 90 height 18
click at [0, 0] on input "Optical Prime" at bounding box center [0, 0] width 0 height 0
click at [724, 595] on label "RVTools" at bounding box center [742, 603] width 60 height 18
click at [0, 0] on input "RVTools" at bounding box center [0, 0] width 0 height 0
click at [727, 726] on label "SQL Server" at bounding box center [750, 735] width 76 height 18
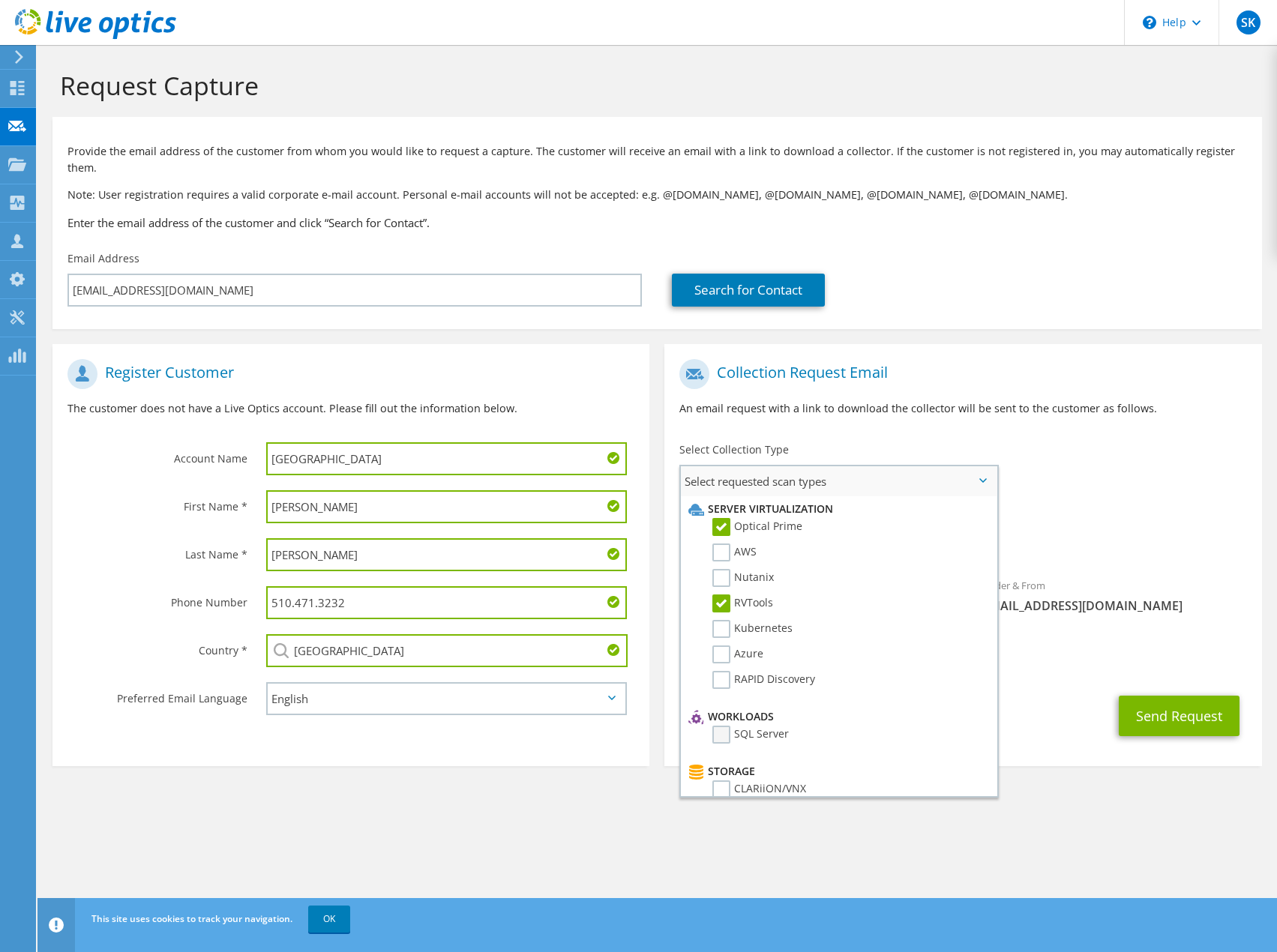
click at [0, 0] on input "SQL Server" at bounding box center [0, 0] width 0 height 0
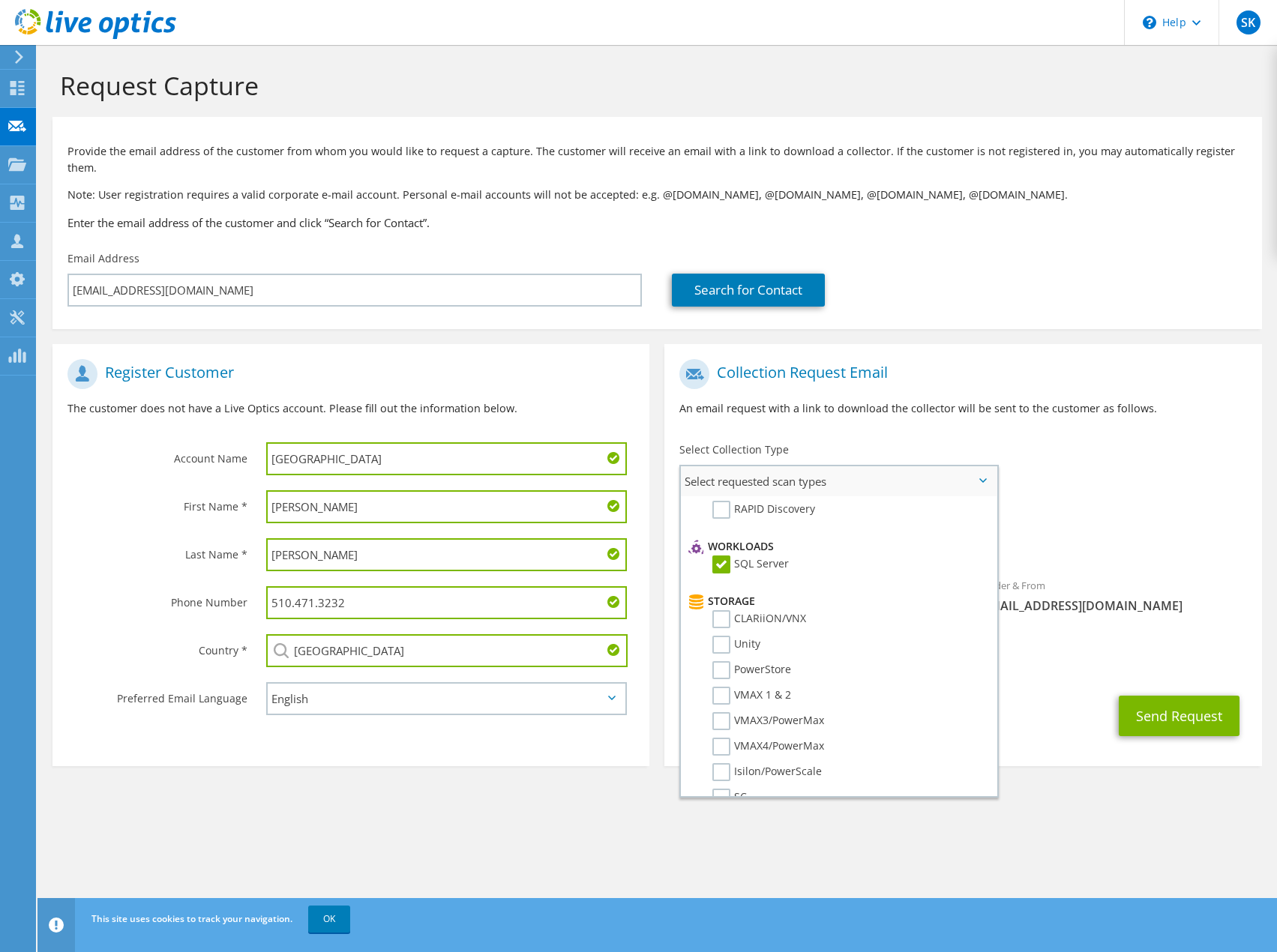
scroll to position [200, 0]
click at [726, 631] on label "PowerStore" at bounding box center [752, 640] width 79 height 18
click at [0, 0] on input "PowerStore" at bounding box center [0, 0] width 0 height 0
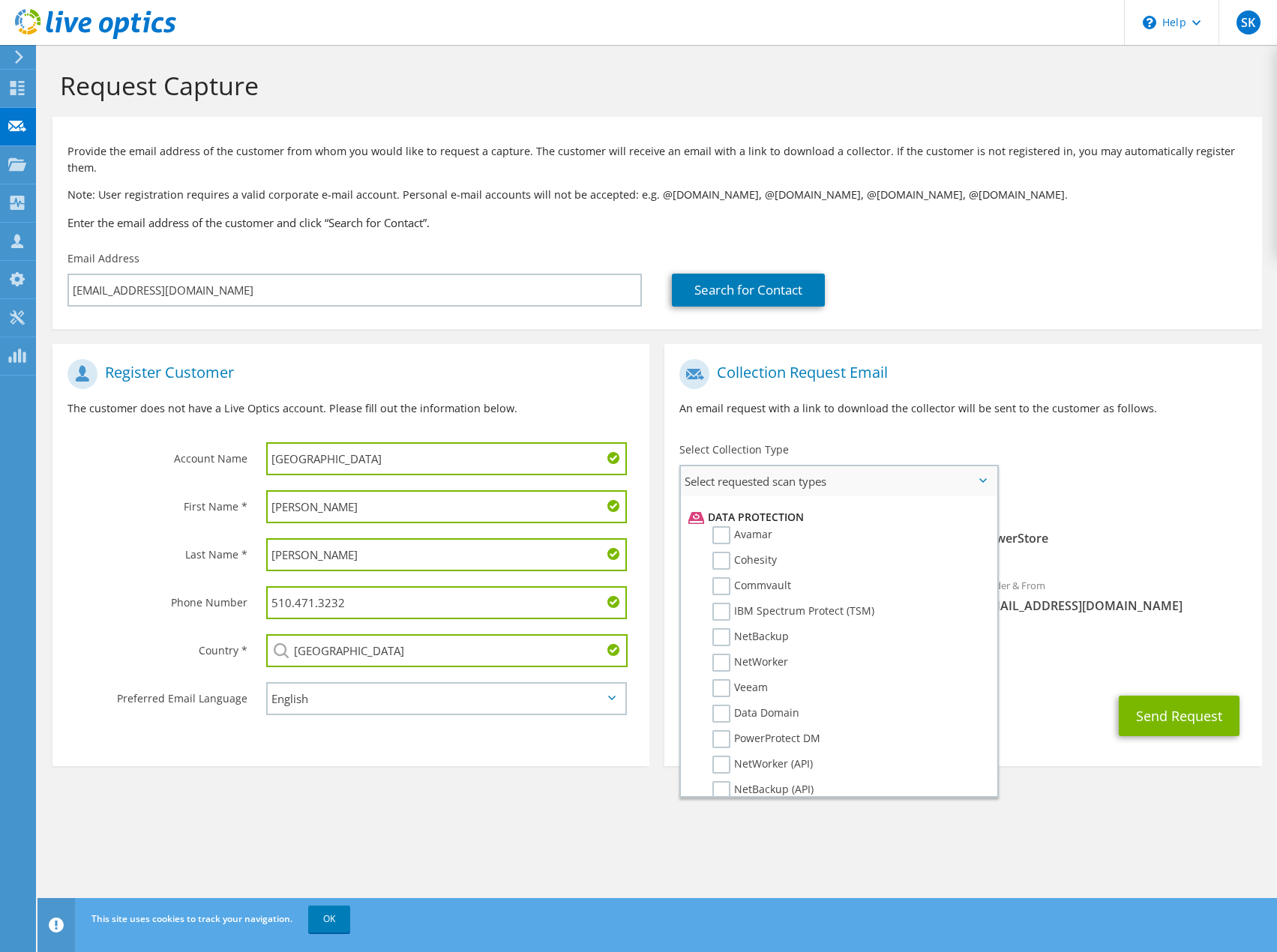
scroll to position [713, 0]
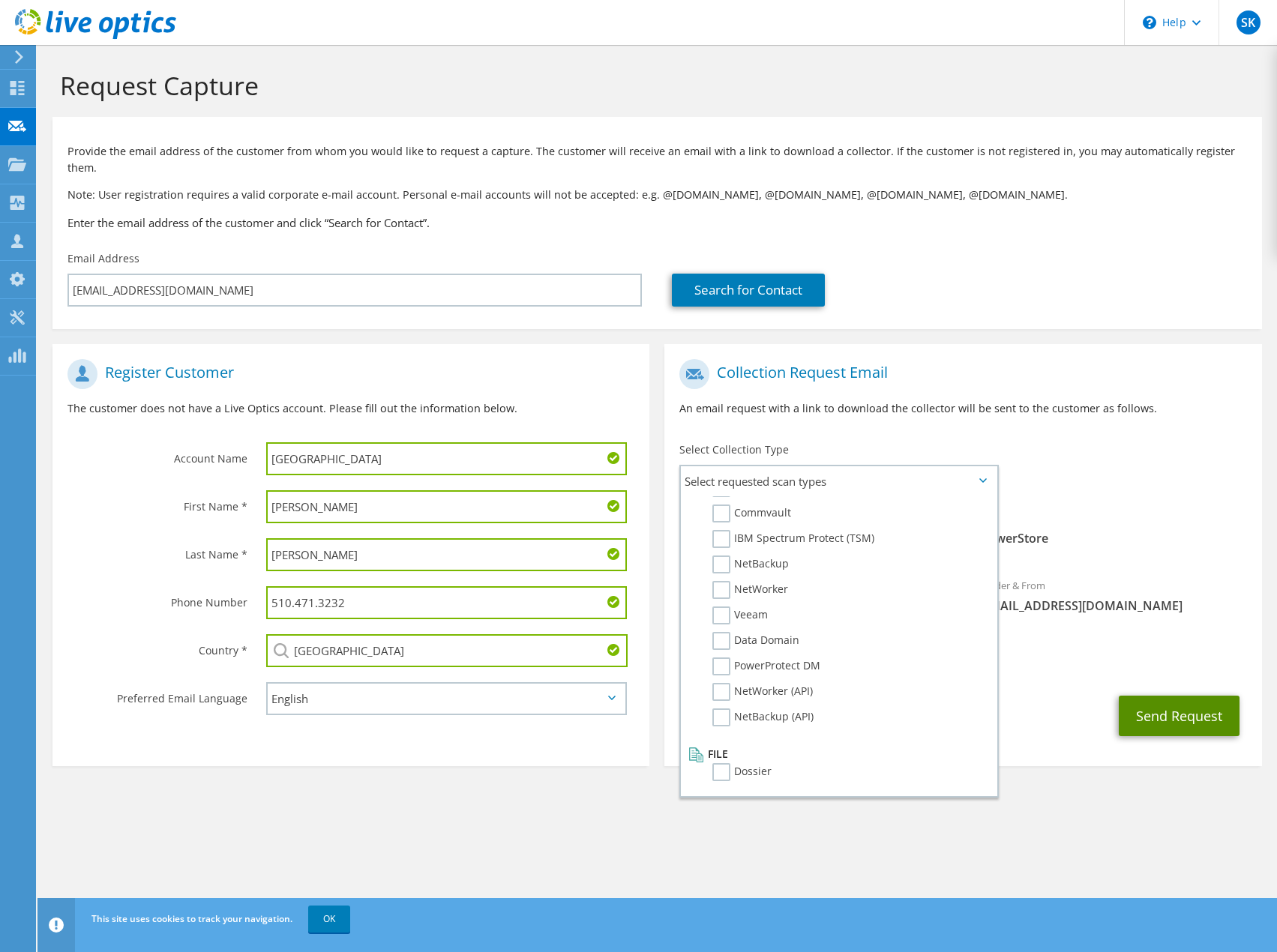
click at [1184, 697] on button "Send Request" at bounding box center [1179, 715] width 120 height 40
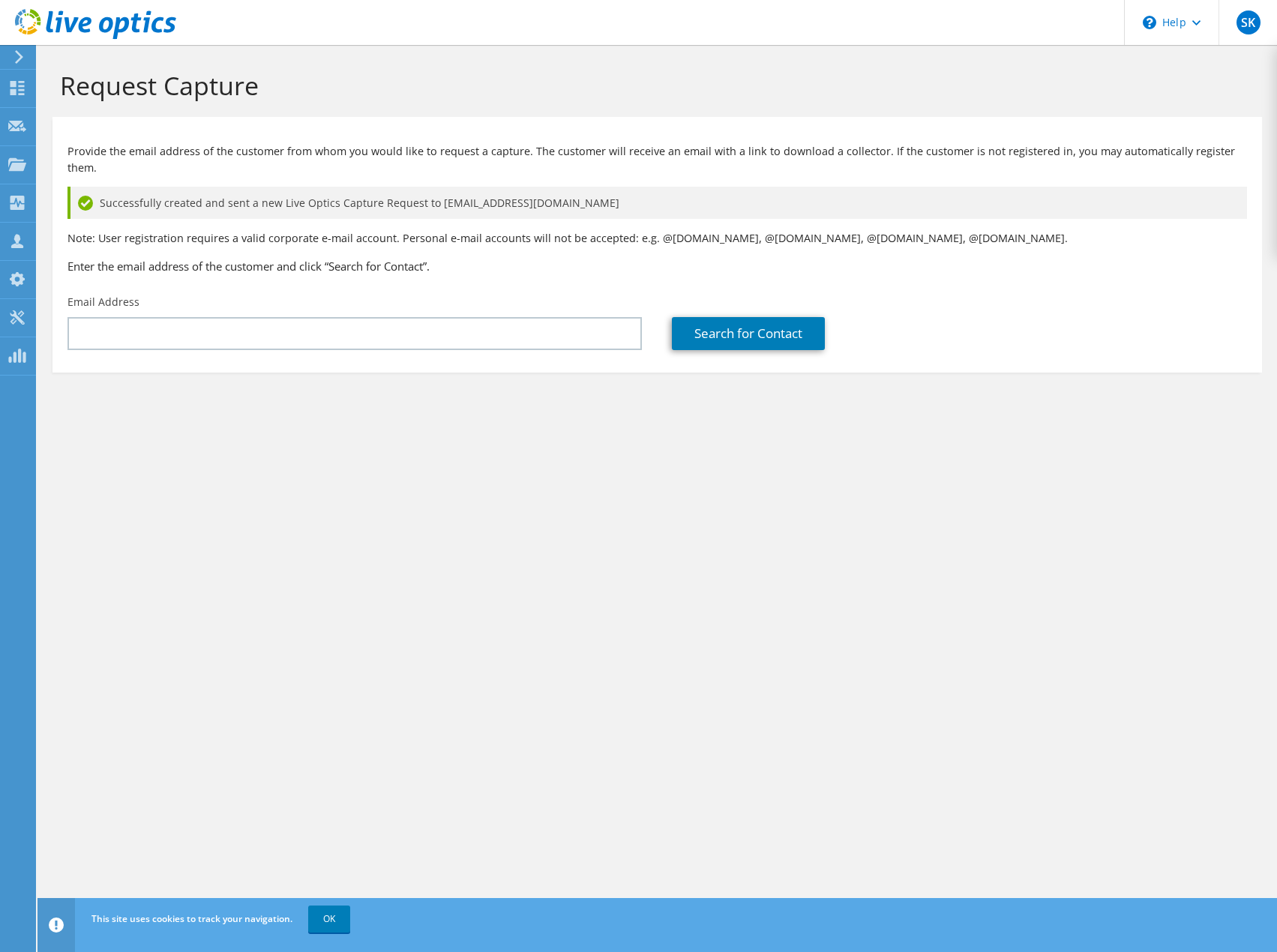
click at [265, 465] on div "Request Capture Provide the email address of the customer from whom you would l…" at bounding box center [657, 499] width 1239 height 907
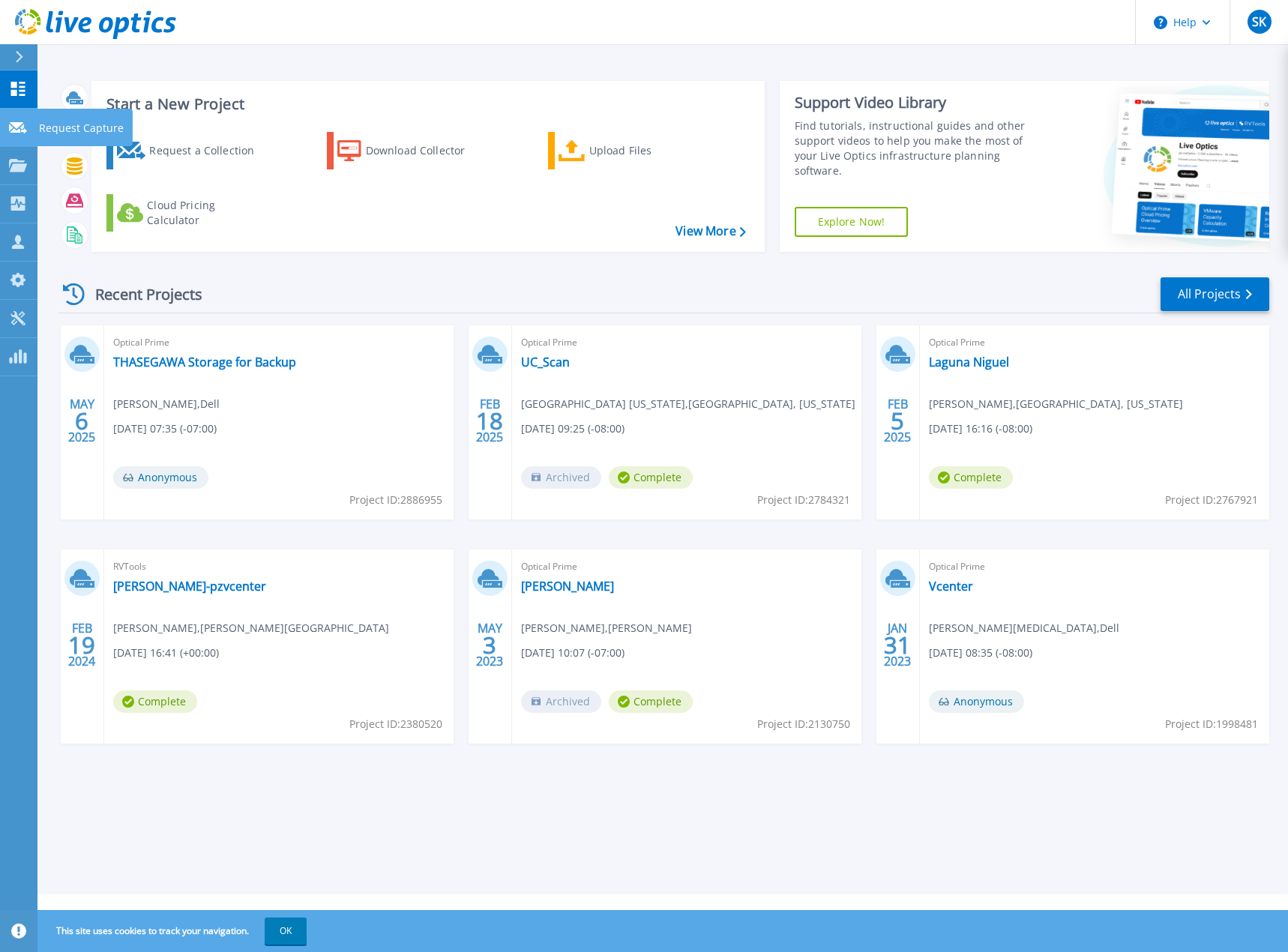
click at [60, 132] on p "Request Capture" at bounding box center [81, 127] width 85 height 39
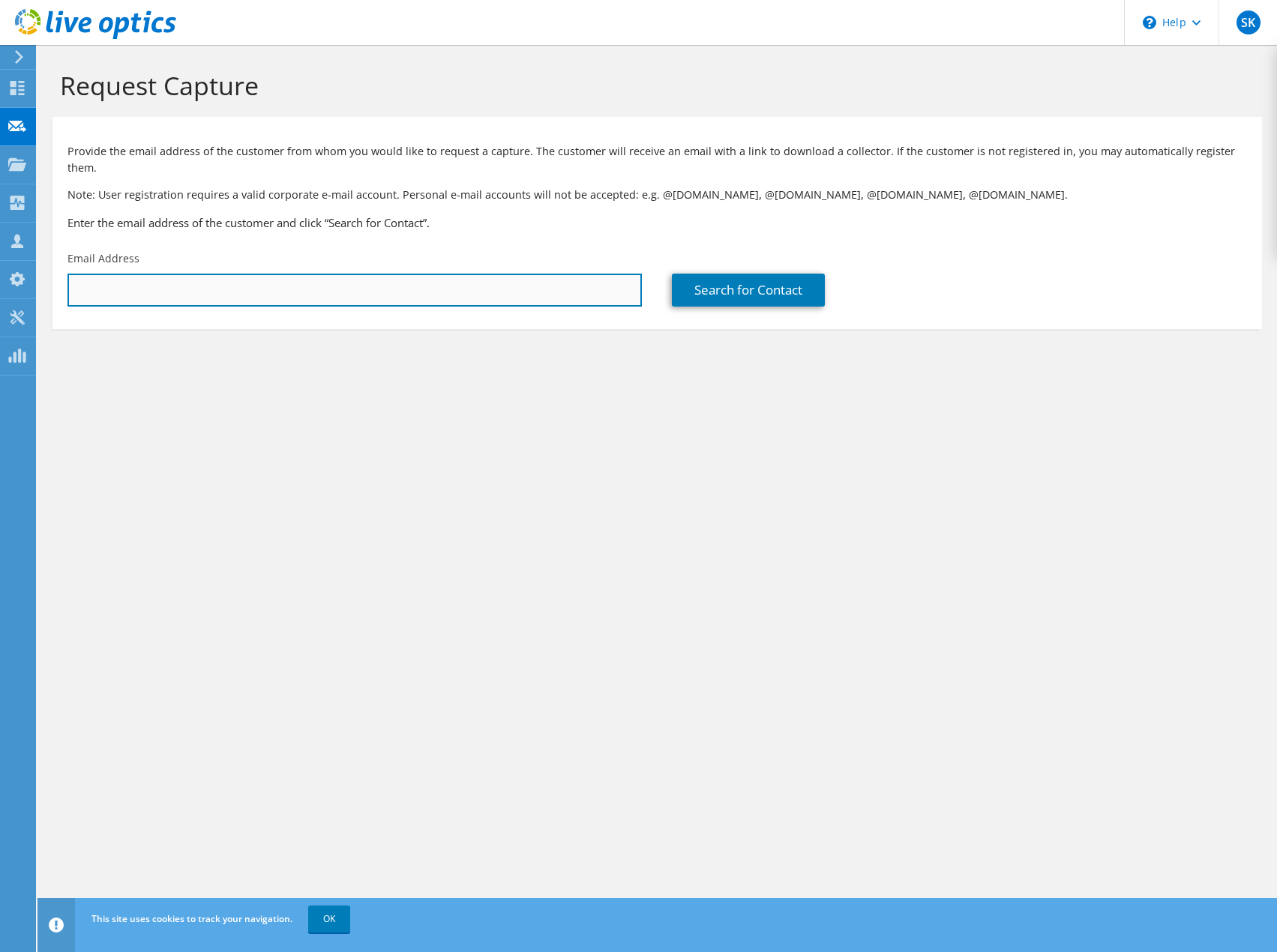
click at [105, 274] on input "text" at bounding box center [354, 289] width 574 height 33
click at [94, 276] on input "text" at bounding box center [354, 289] width 574 height 33
click at [132, 274] on input "text" at bounding box center [354, 289] width 574 height 33
paste input "stephank@unioncityca.gov"
click at [213, 277] on input "stephank@unioncityca.gov" at bounding box center [354, 289] width 574 height 33
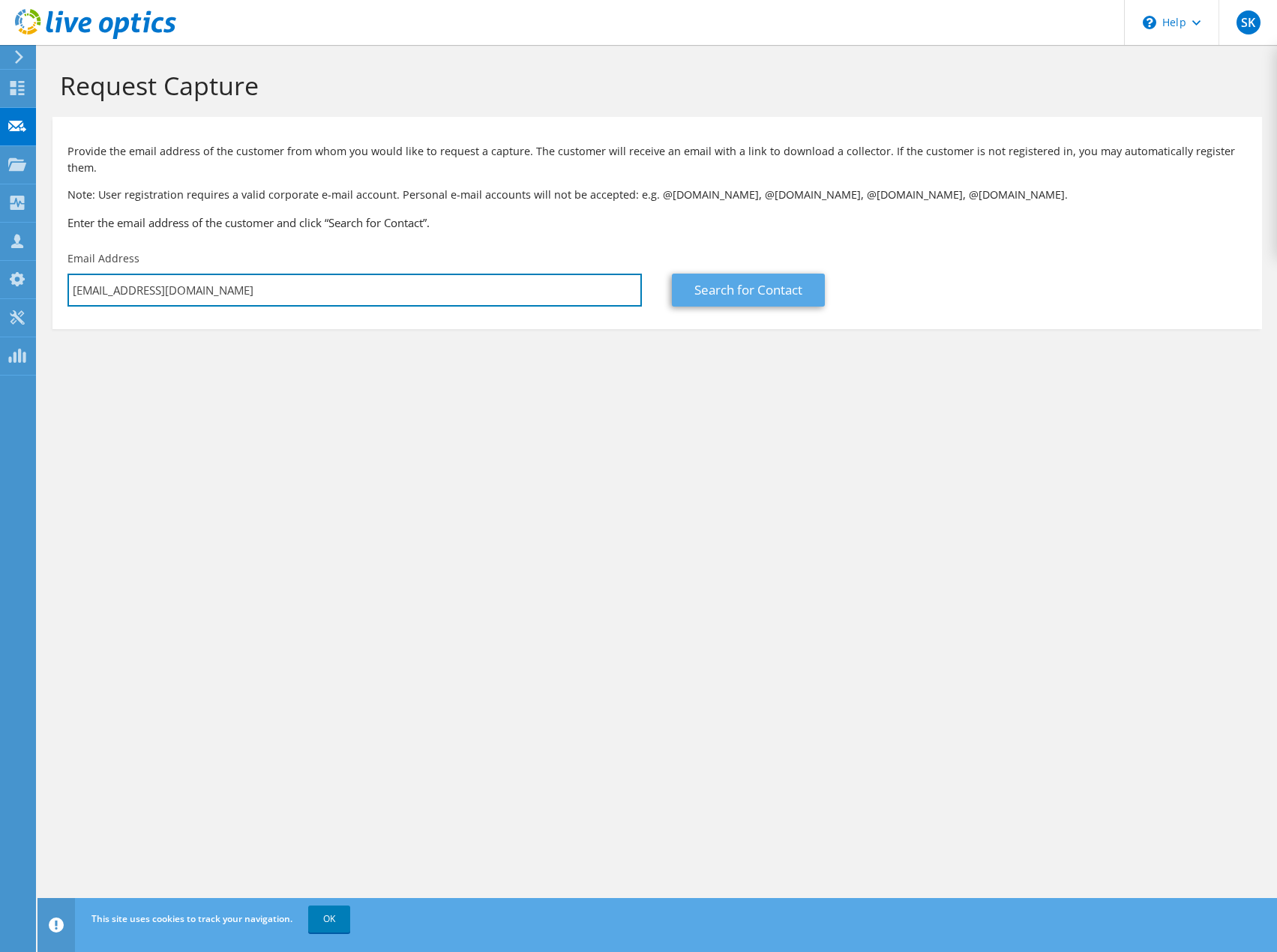
type input "stephank@unioncity.org"
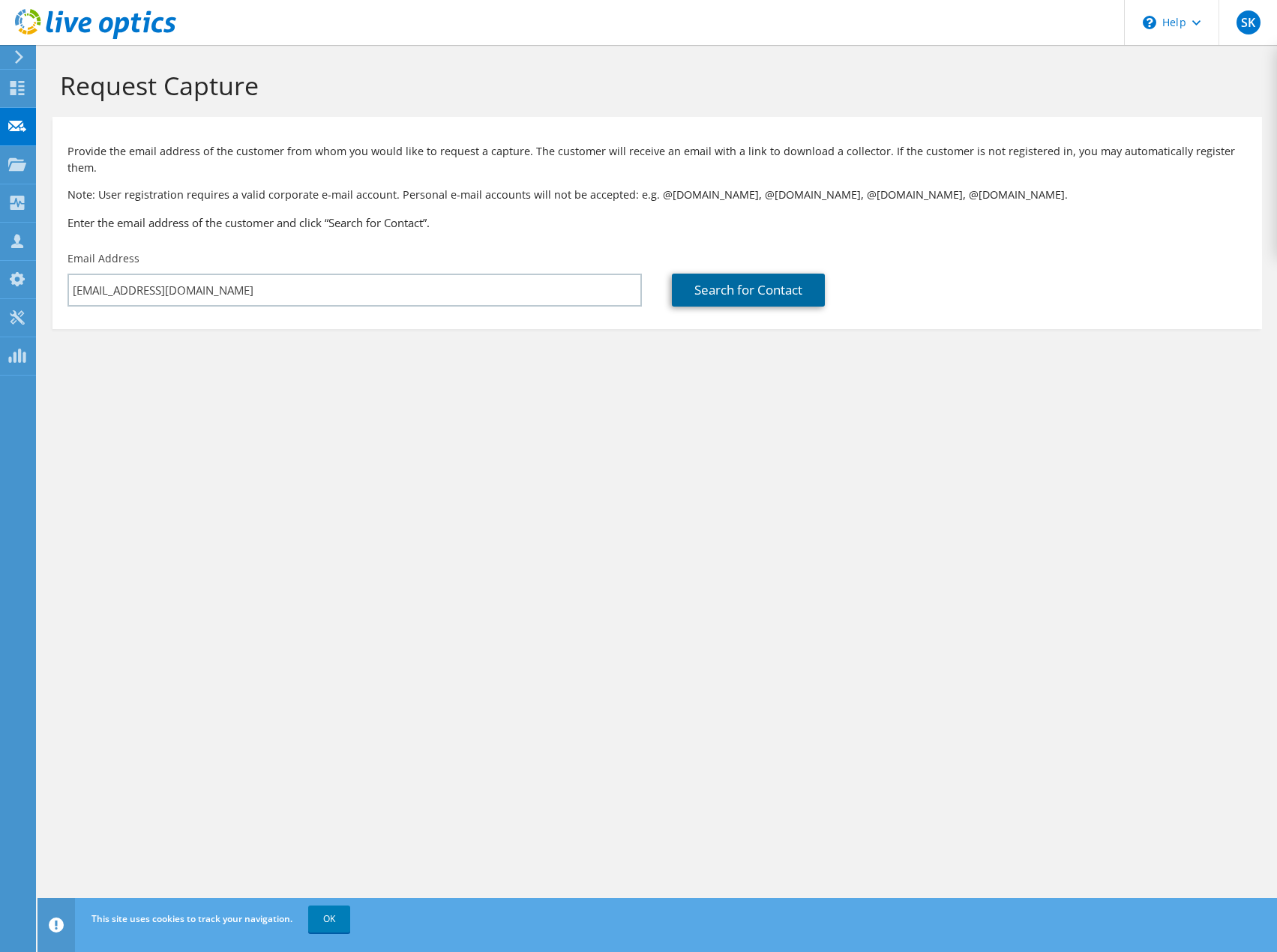
click at [755, 274] on link "Search for Contact" at bounding box center [748, 289] width 153 height 33
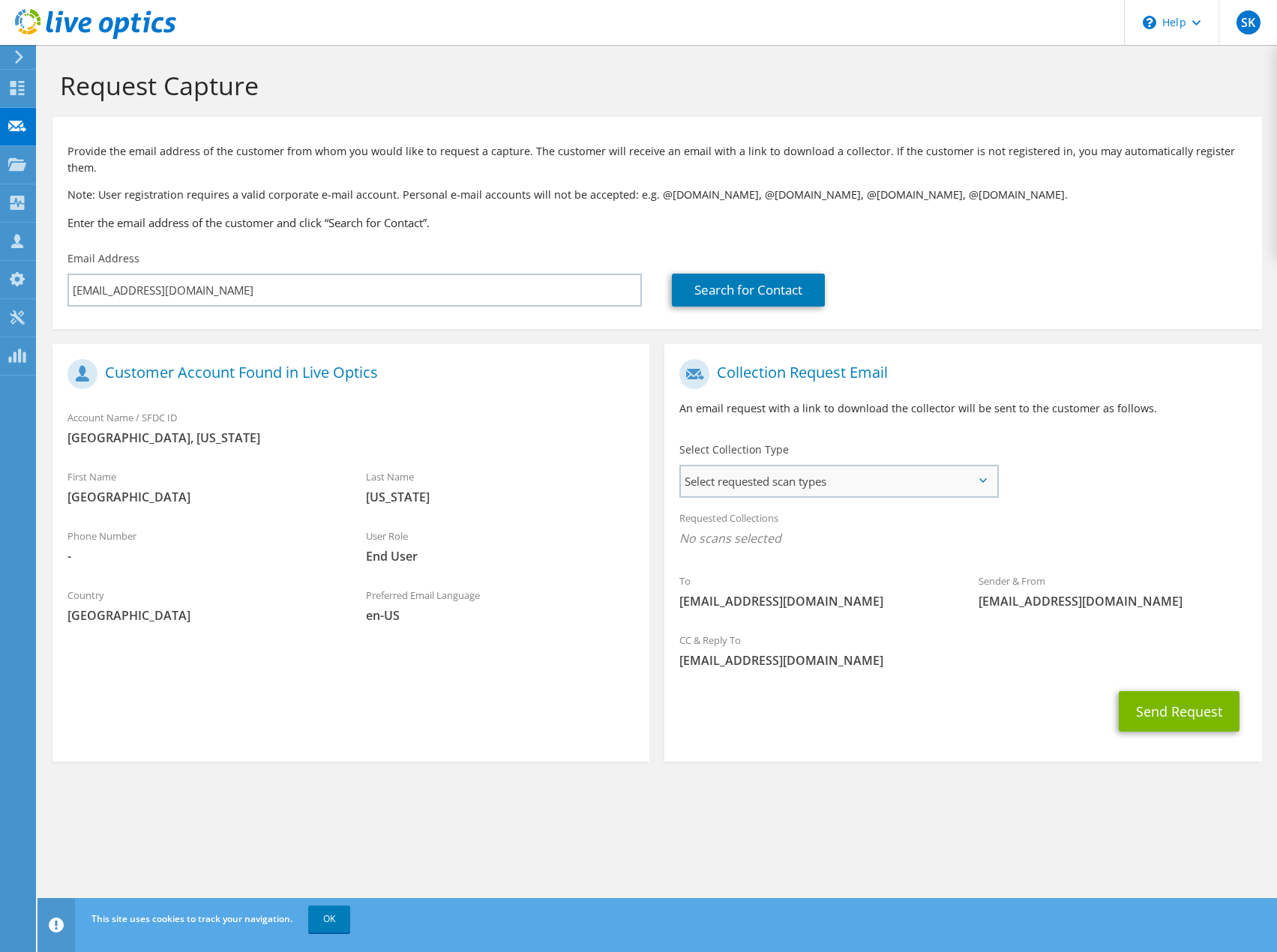
click at [745, 466] on span "Select requested scan types" at bounding box center [838, 481] width 315 height 30
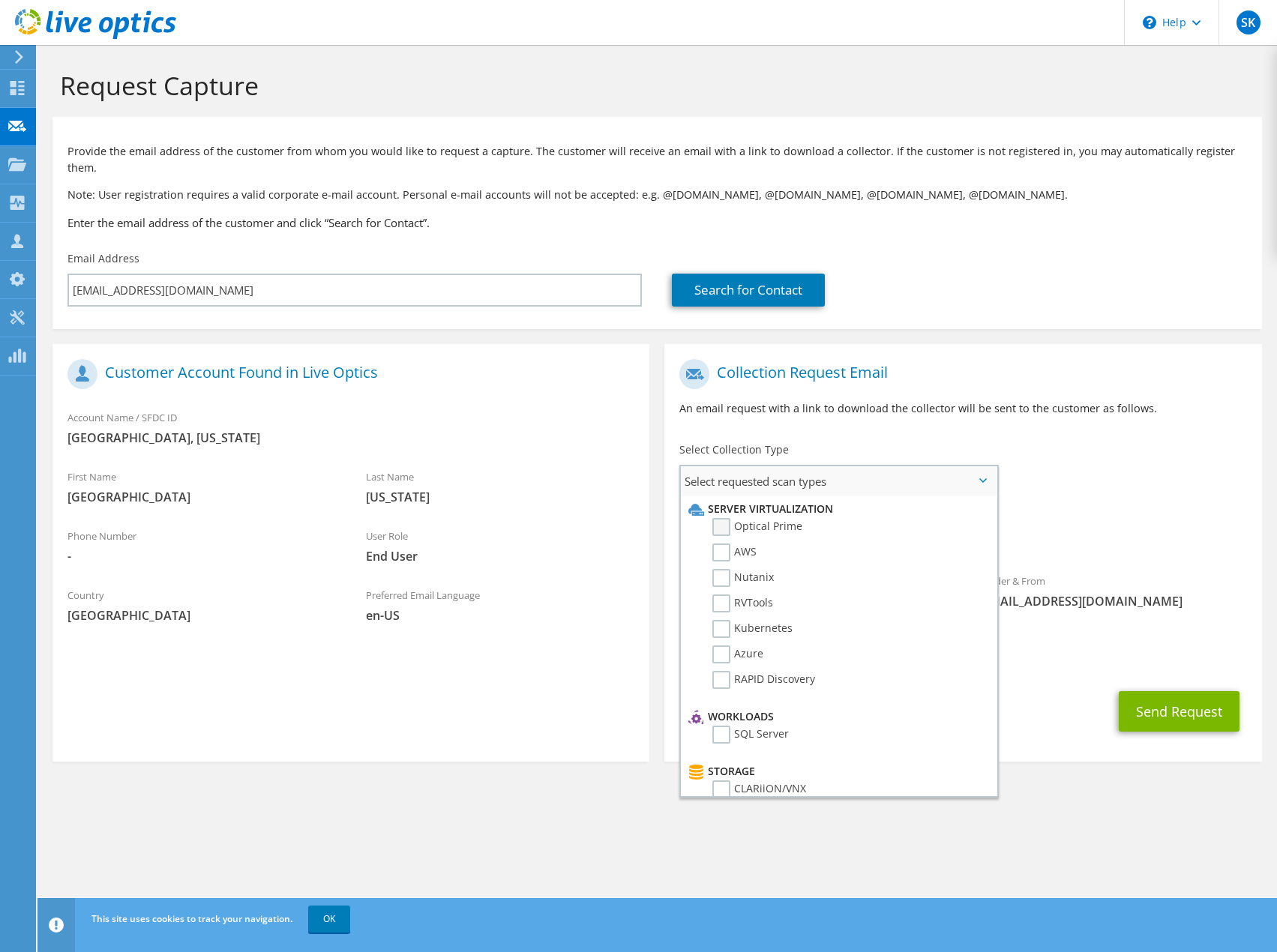
click at [727, 518] on label "Optical Prime" at bounding box center [757, 527] width 90 height 18
click at [0, 0] on input "Optical Prime" at bounding box center [0, 0] width 0 height 0
click at [726, 726] on label "SQL Server" at bounding box center [750, 735] width 76 height 18
click at [0, 0] on input "SQL Server" at bounding box center [0, 0] width 0 height 0
click at [734, 595] on label "RVTools" at bounding box center [742, 603] width 60 height 18
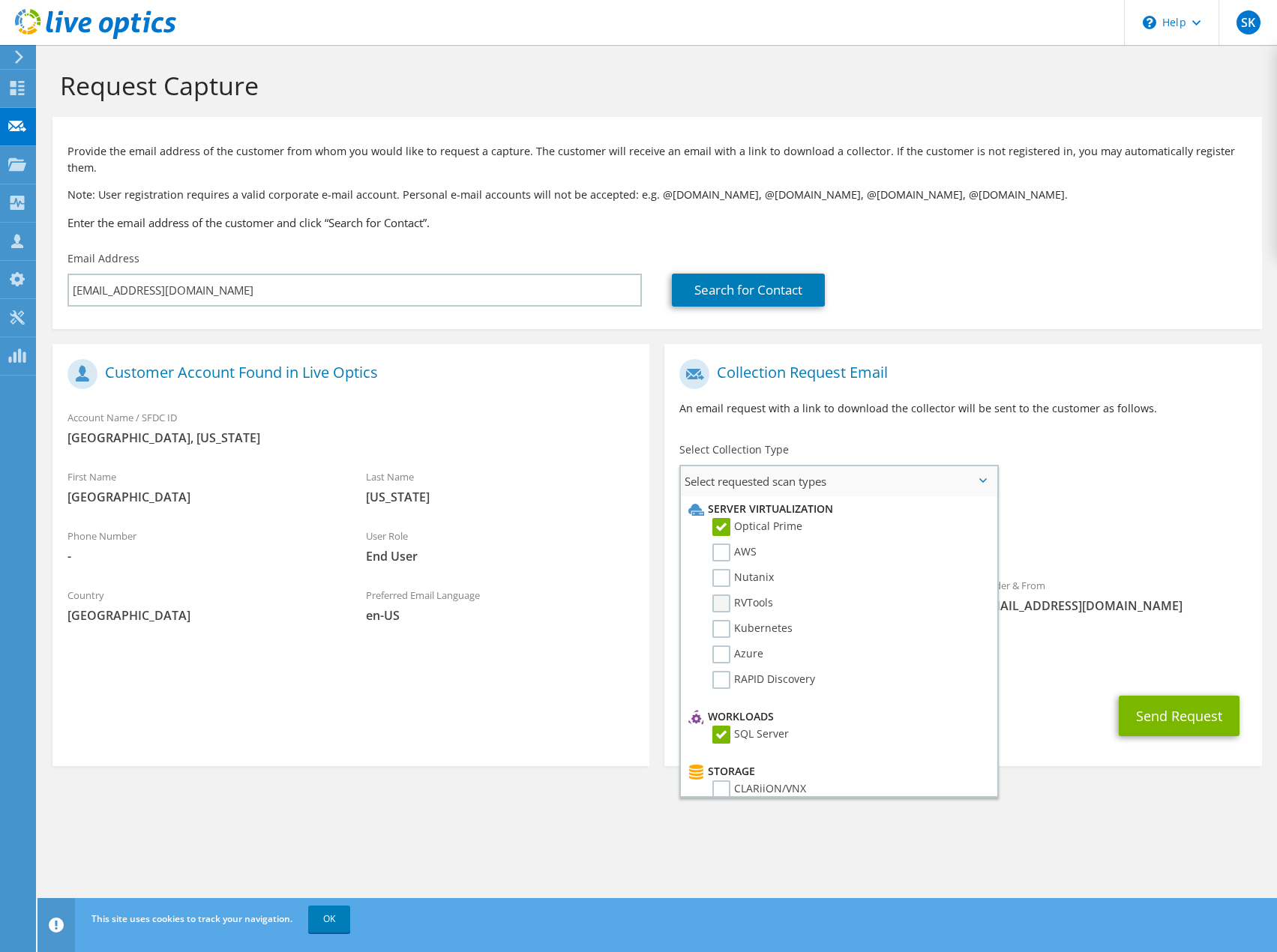
click at [0, 0] on input "RVTools" at bounding box center [0, 0] width 0 height 0
click at [727, 495] on label "PowerStore" at bounding box center [752, 504] width 79 height 18
click at [0, 0] on input "PowerStore" at bounding box center [0, 0] width 0 height 0
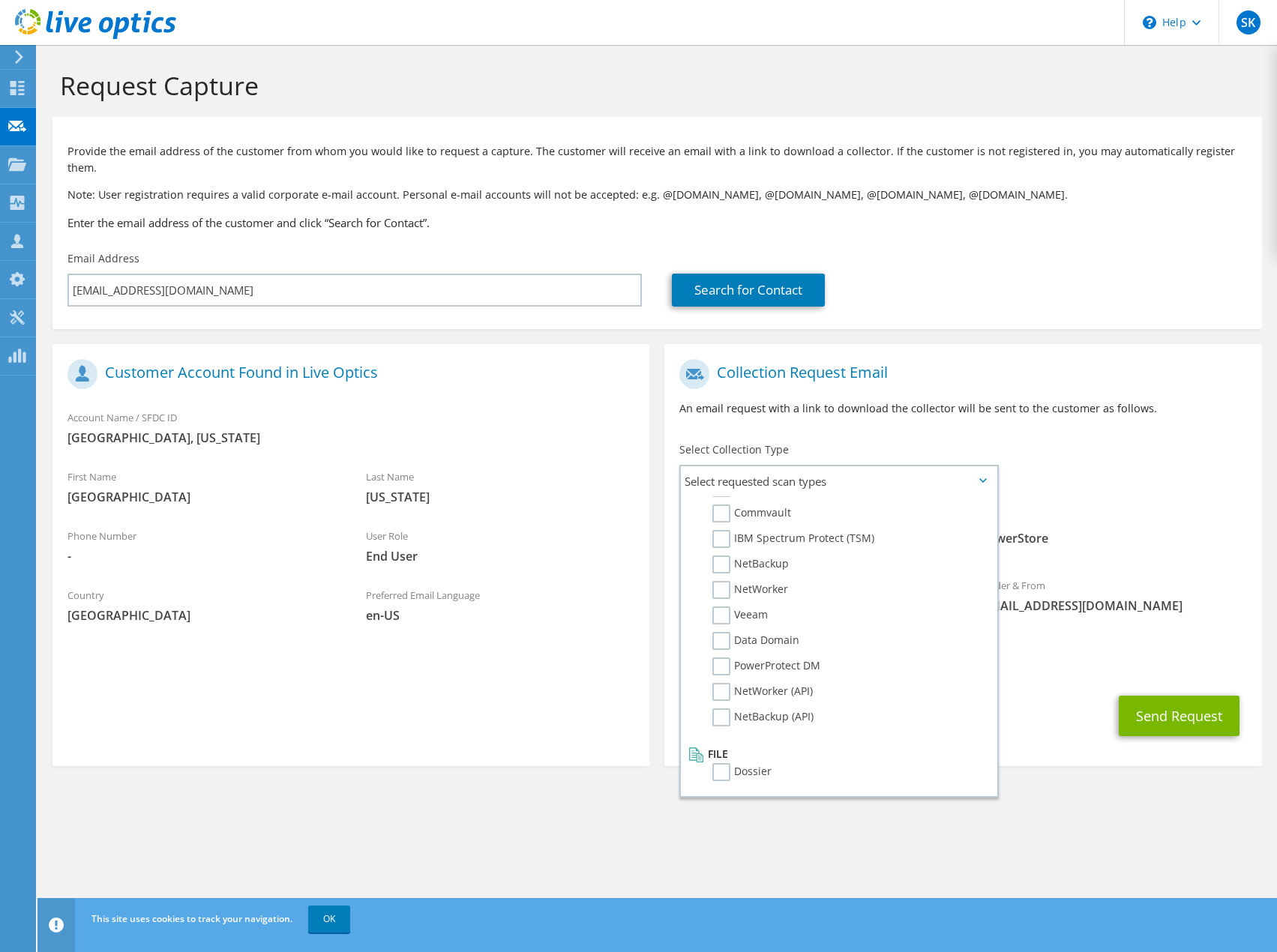
click at [1077, 663] on div "CC & Reply To stevek@sidepath.com" at bounding box center [963, 655] width 597 height 51
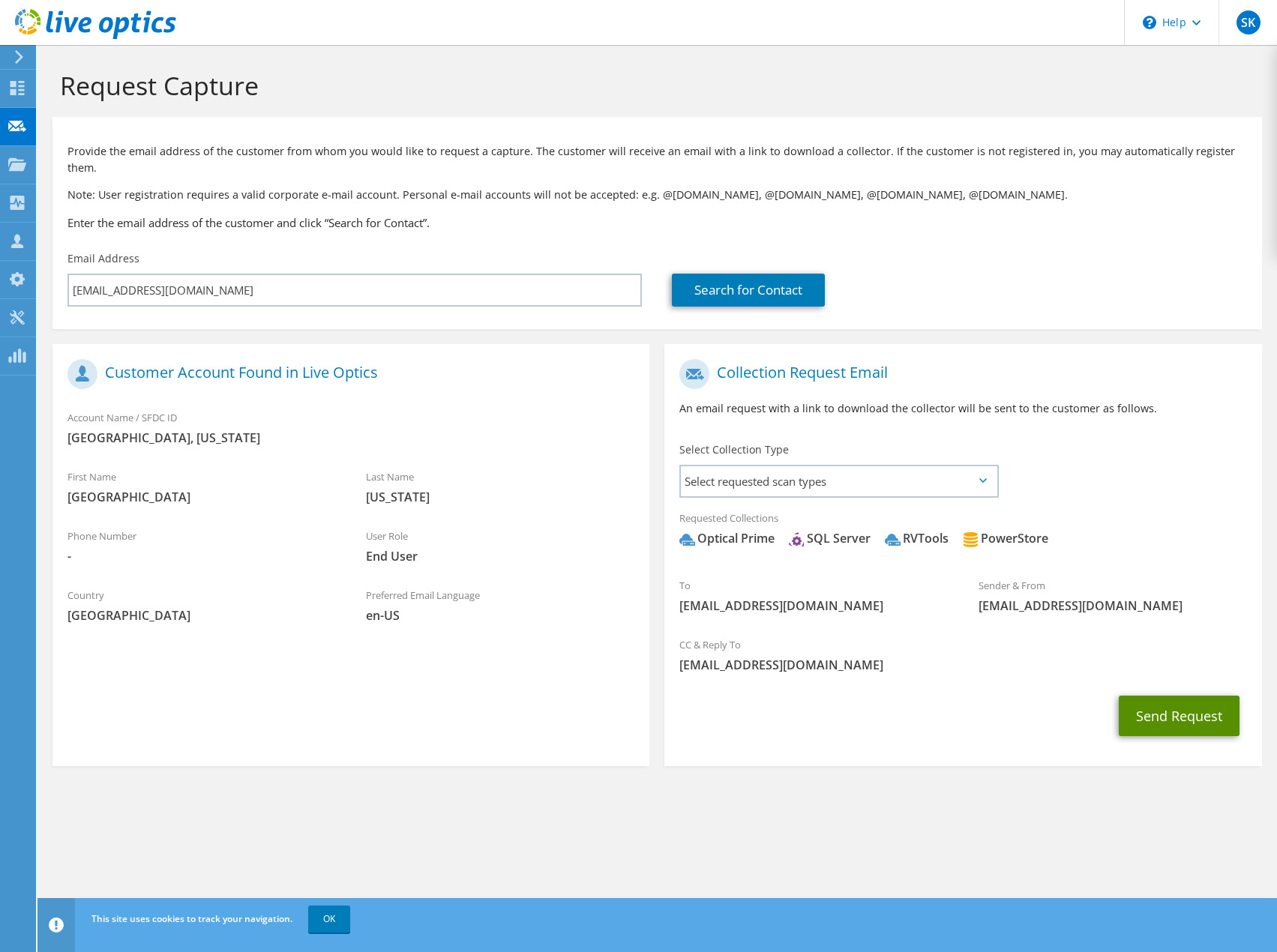
click at [1157, 695] on button "Send Request" at bounding box center [1179, 715] width 120 height 40
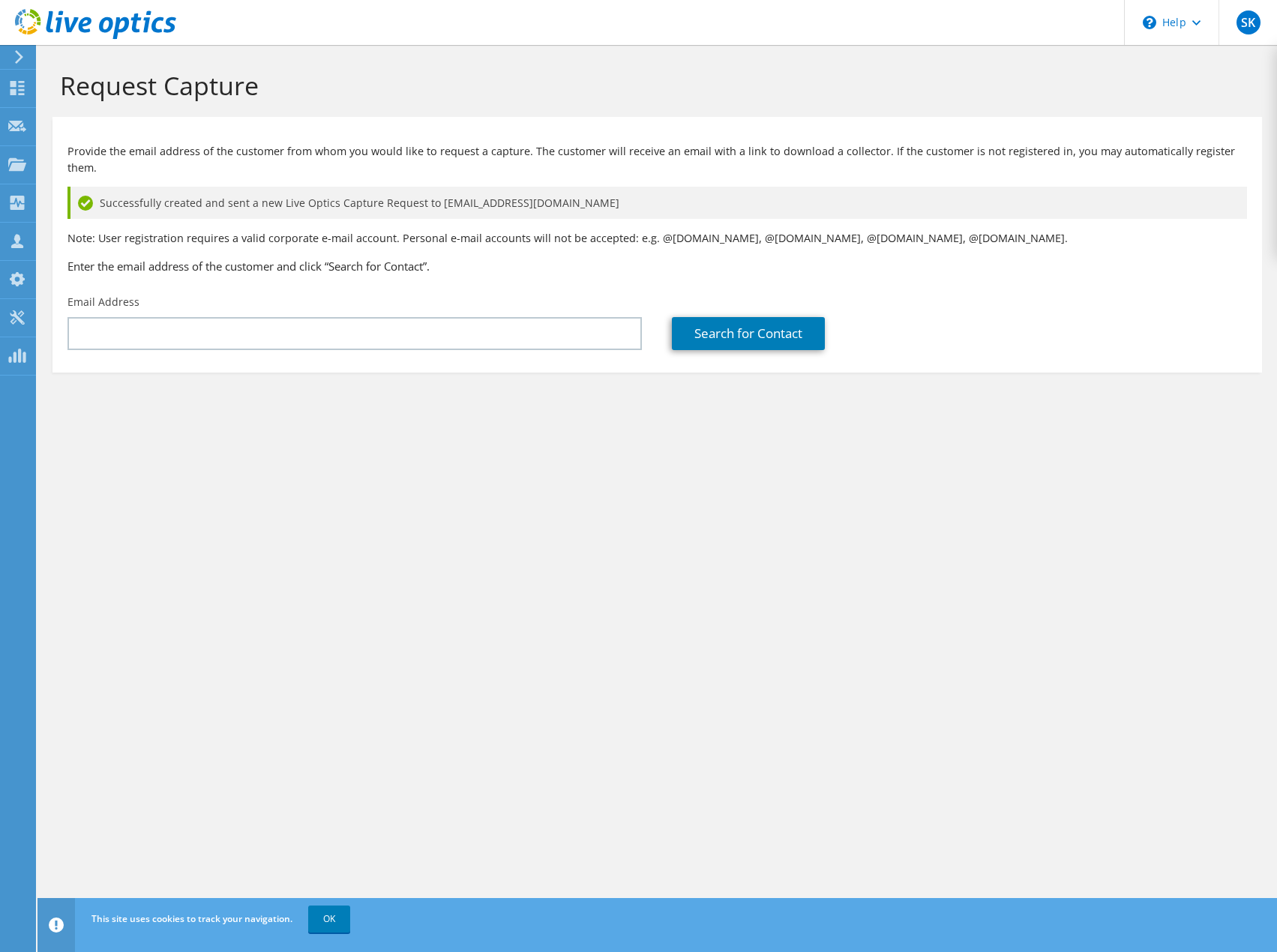
click at [1157, 692] on div "Request Capture Provide the email address of the customer from whom you would l…" at bounding box center [657, 499] width 1239 height 907
click at [17, 92] on icon at bounding box center [17, 88] width 18 height 14
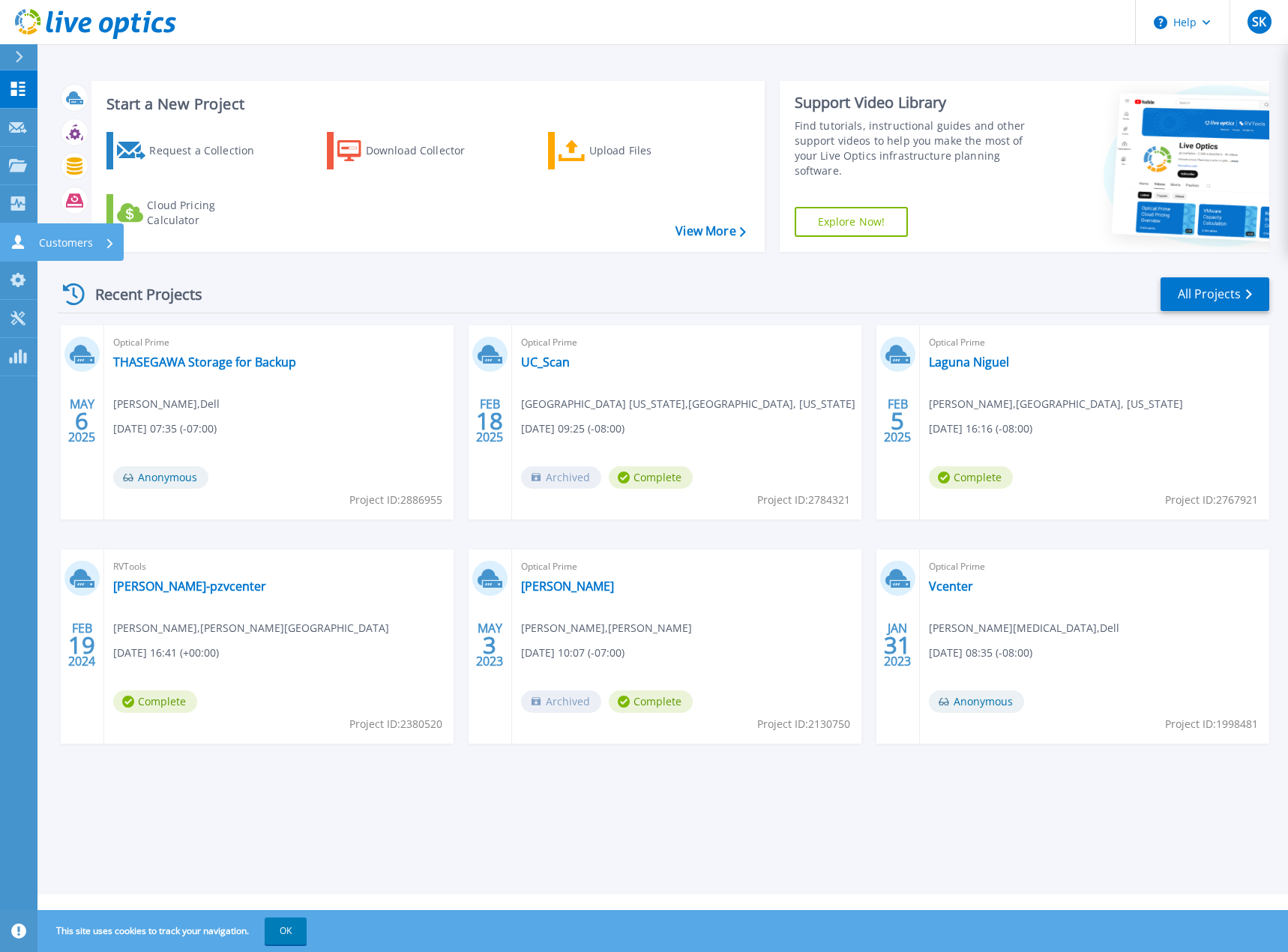
click at [49, 240] on p "Customers" at bounding box center [65, 242] width 54 height 39
click at [455, 61] on div "Start a New Project Request a Collection Download Collector Upload Files Cloud …" at bounding box center [663, 447] width 1250 height 895
